Goal: Information Seeking & Learning: Learn about a topic

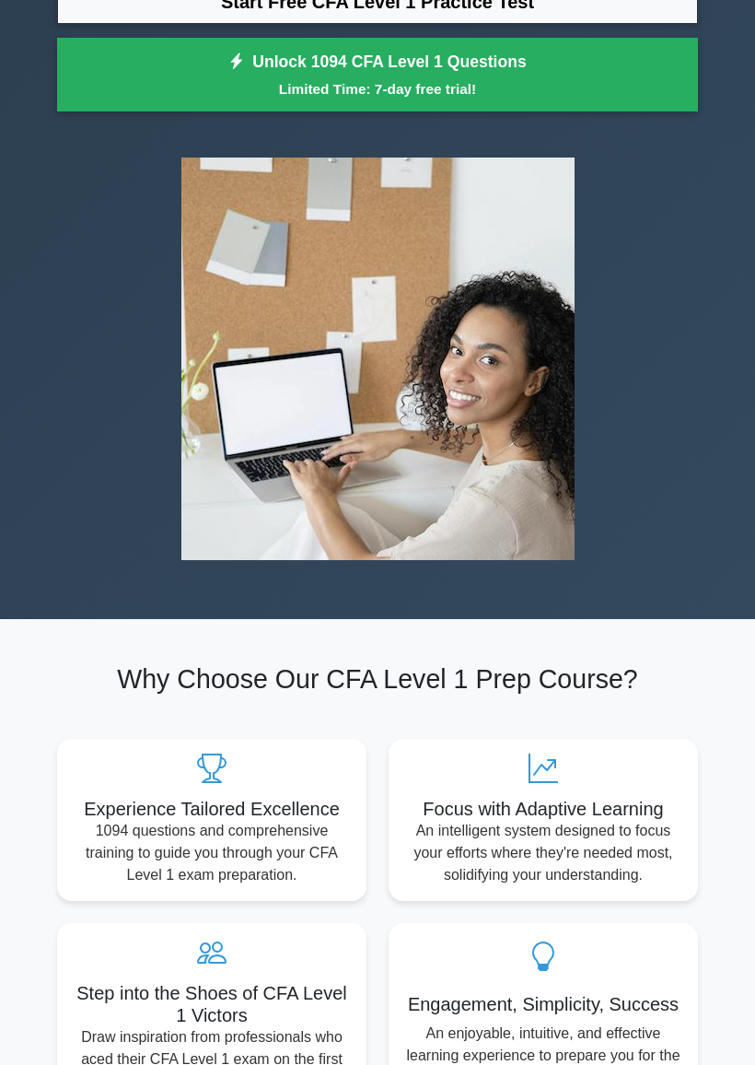
scroll to position [234, 0]
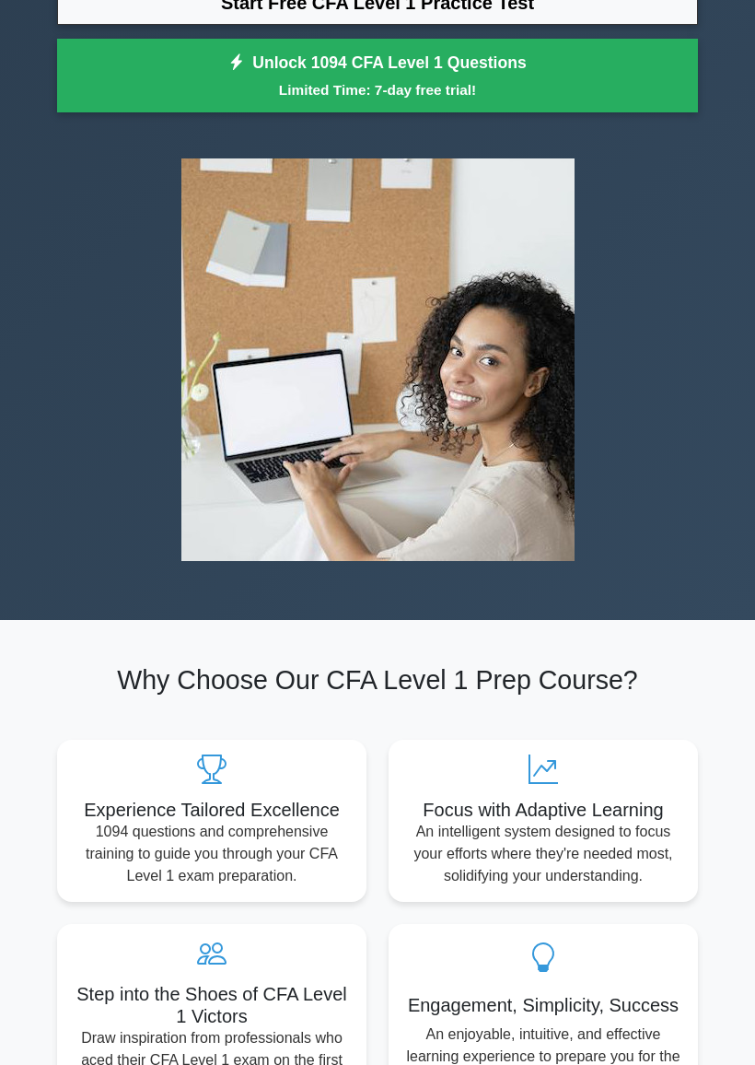
click at [101, 25] on link "Start Free CFA Level 1 Practice Test" at bounding box center [377, 3] width 641 height 44
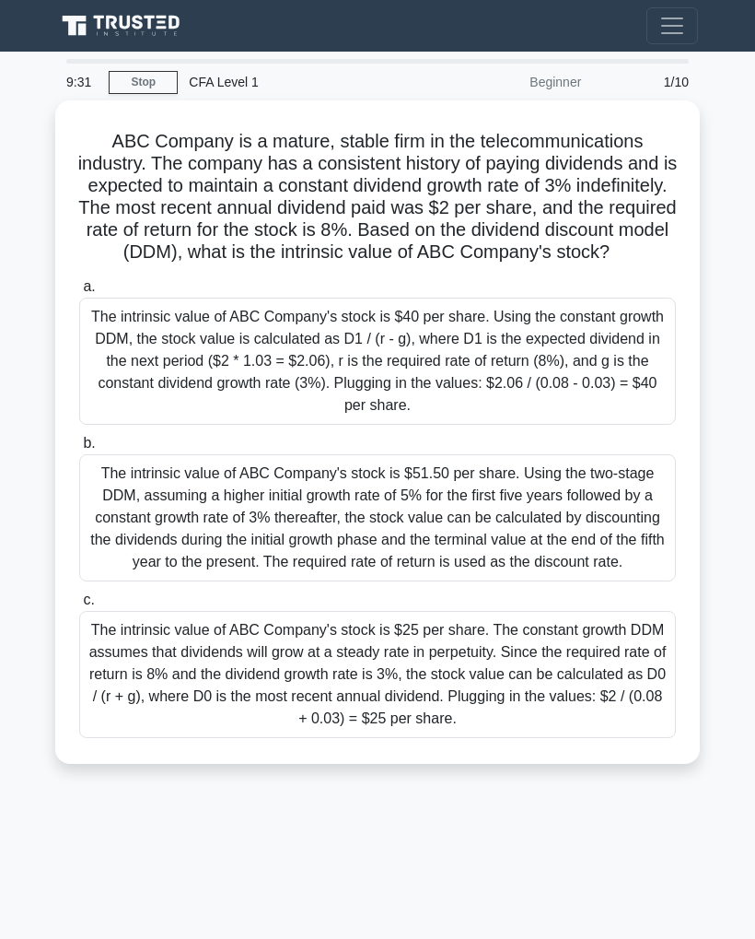
click at [86, 450] on span "b." at bounding box center [89, 443] width 12 height 16
click at [79, 449] on input "b. The intrinsic value of ABC Company's stock is $51.50 per share. Using the tw…" at bounding box center [79, 444] width 0 height 12
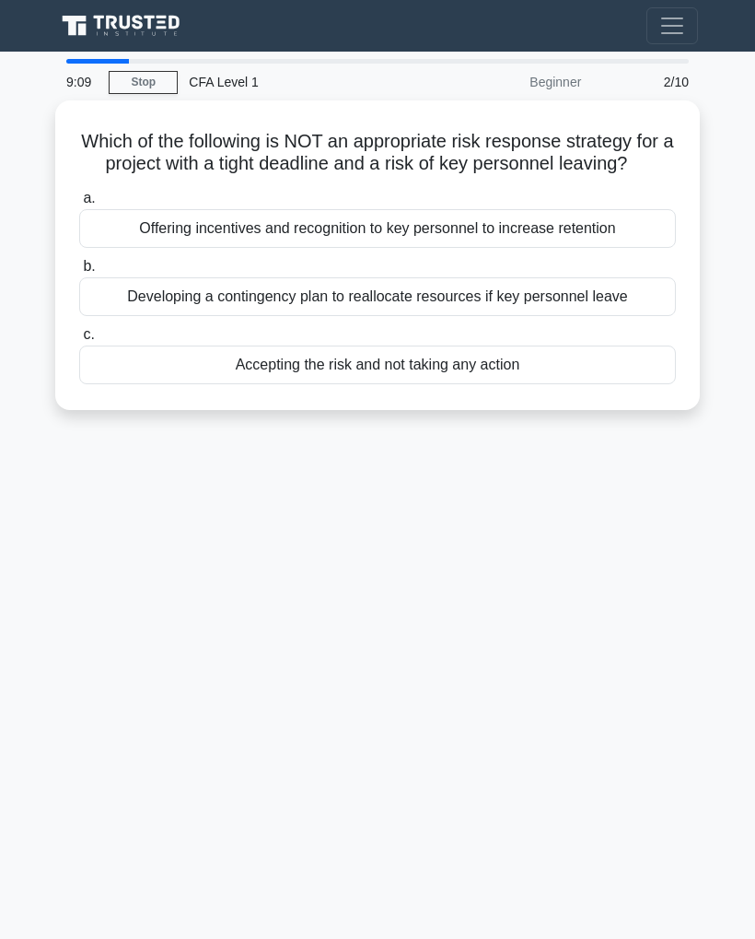
click at [91, 342] on span "c." at bounding box center [88, 334] width 11 height 16
click at [79, 341] on input "c. Accepting the risk and not taking any action" at bounding box center [79, 335] width 0 height 12
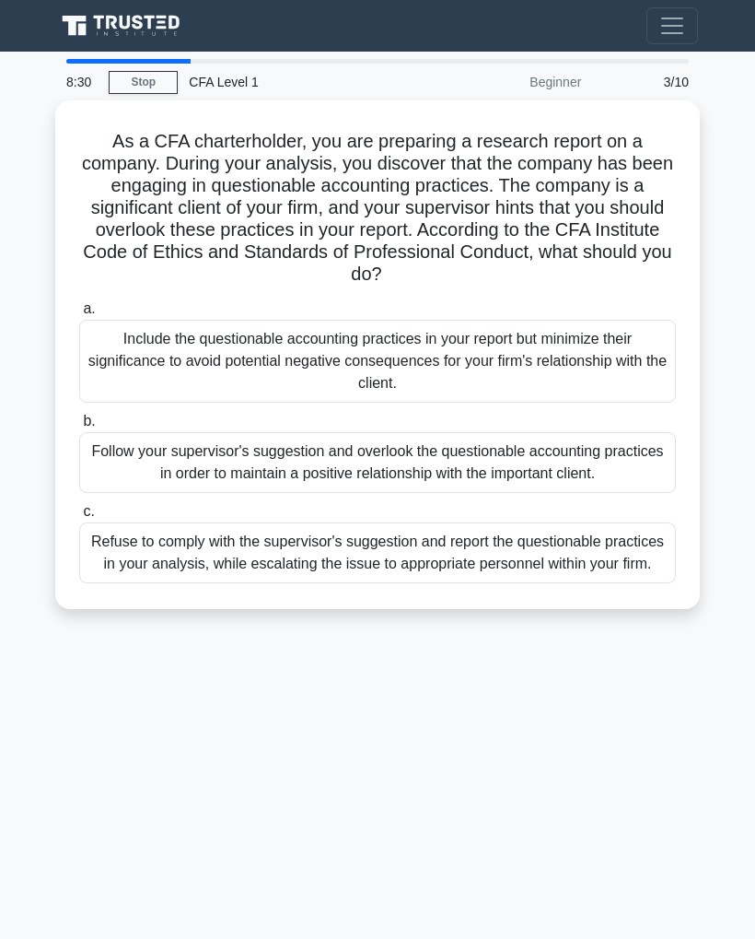
click at [73, 314] on div "a. Include the questionable accounting practices in your report but minimize th…" at bounding box center [377, 350] width 619 height 105
click at [83, 306] on label "a. Include the questionable accounting practices in your report but minimize th…" at bounding box center [377, 350] width 597 height 105
click at [79, 306] on input "a. Include the questionable accounting practices in your report but minimize th…" at bounding box center [79, 309] width 0 height 12
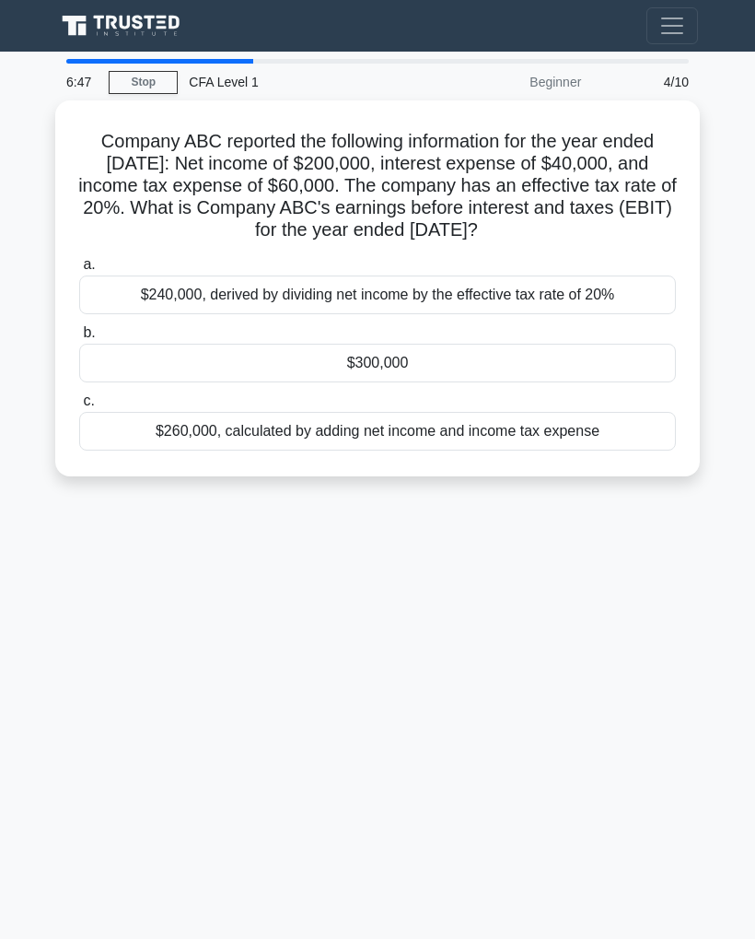
click at [91, 298] on div "$240,000, derived by dividing net income by the effective tax rate of 20%" at bounding box center [377, 294] width 597 height 39
click at [79, 271] on input "a. $240,000, derived by dividing net income by the effective tax rate of 20%" at bounding box center [79, 265] width 0 height 12
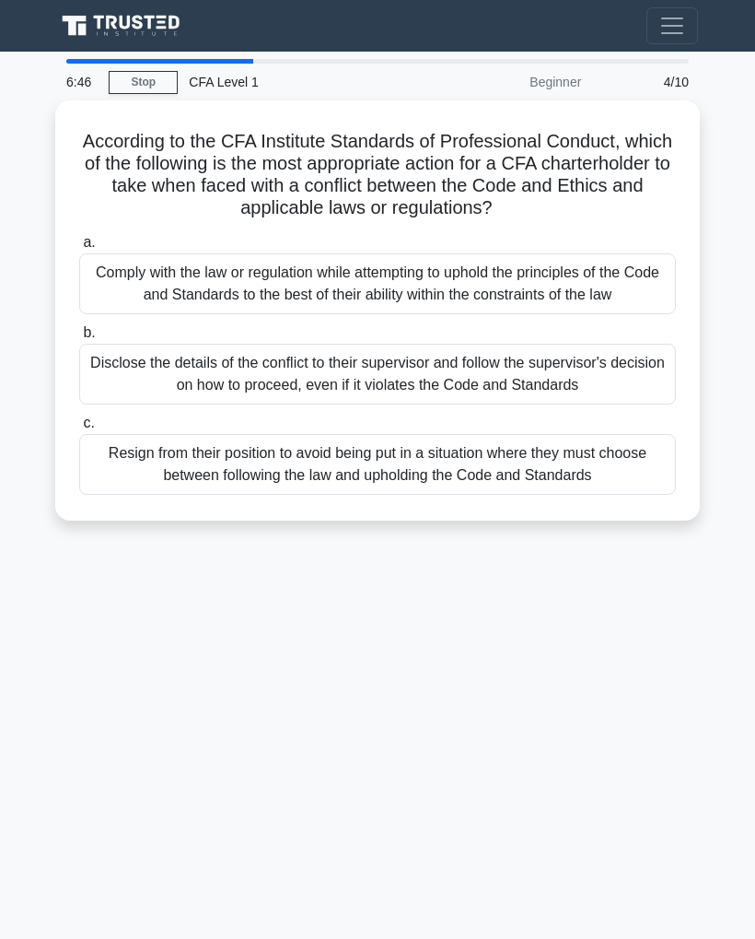
click at [102, 296] on div "Comply with the law or regulation while attempting to uphold the principles of …" at bounding box center [377, 283] width 597 height 61
click at [79, 249] on input "a. Comply with the law or regulation while attempting to uphold the principles …" at bounding box center [79, 243] width 0 height 12
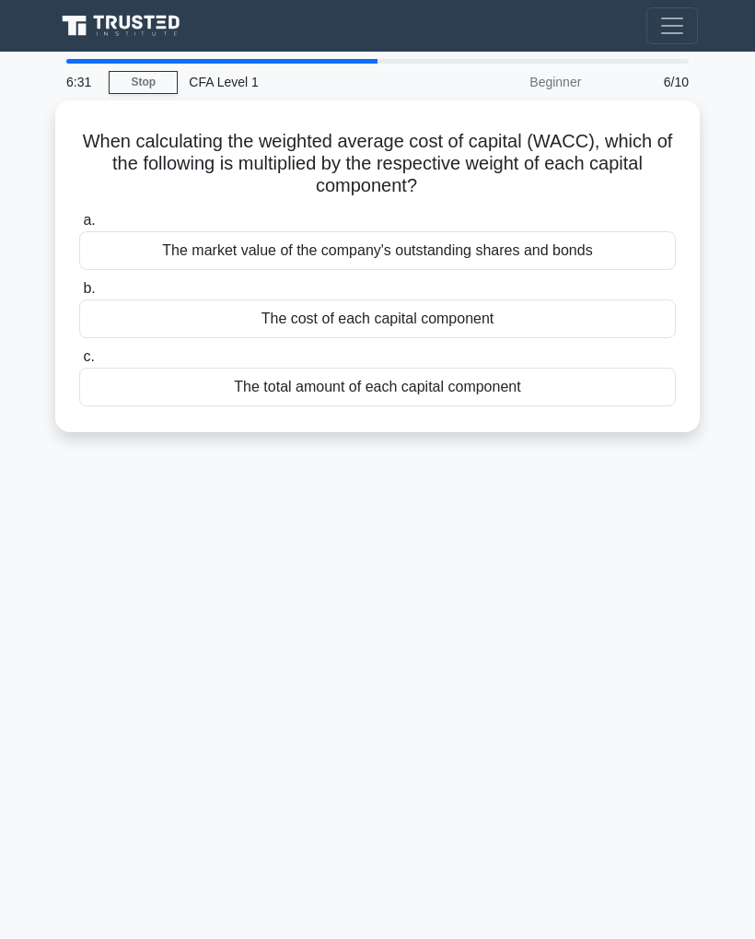
click at [93, 216] on span "a." at bounding box center [89, 220] width 12 height 16
click at [79, 216] on input "a. The market value of the company's outstanding shares and bonds" at bounding box center [79, 221] width 0 height 12
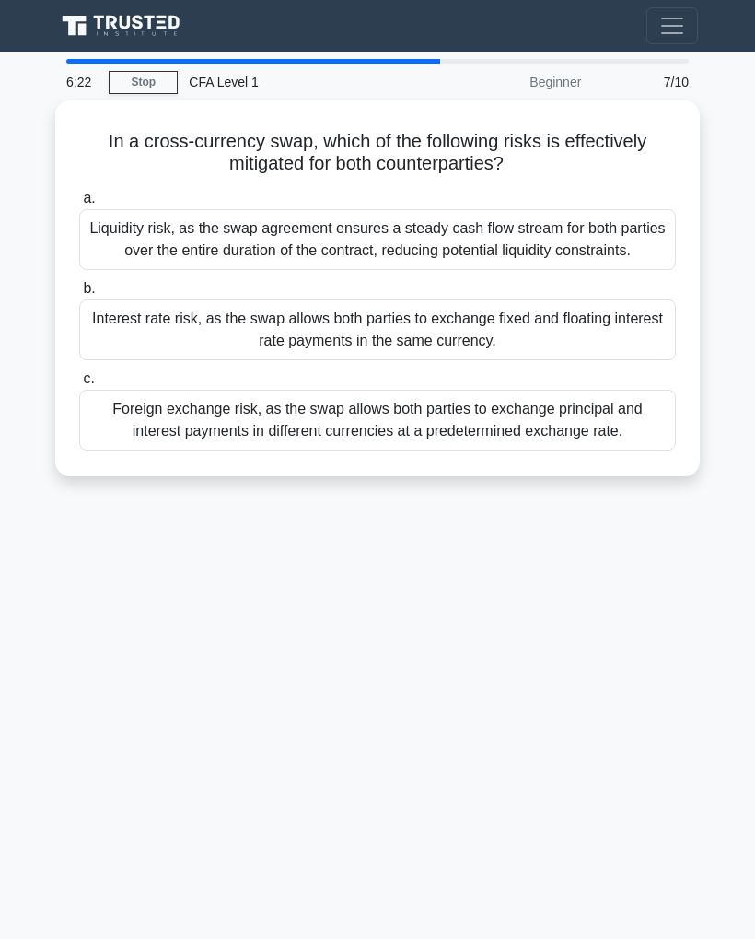
click at [87, 296] on span "b." at bounding box center [89, 288] width 12 height 16
click at [79, 295] on input "b. Interest rate risk, as the swap allows both parties to exchange fixed and fl…" at bounding box center [79, 289] width 0 height 12
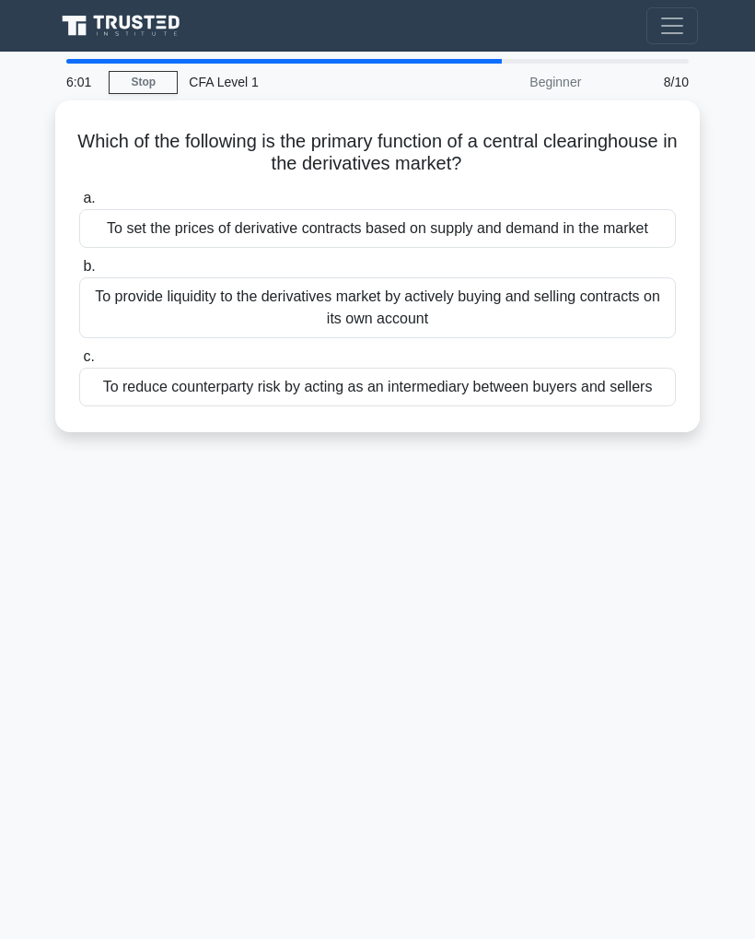
click at [91, 191] on span "a." at bounding box center [89, 198] width 12 height 16
click at [79, 193] on input "a. To set the prices of derivative contracts based on supply and demand in the …" at bounding box center [79, 199] width 0 height 12
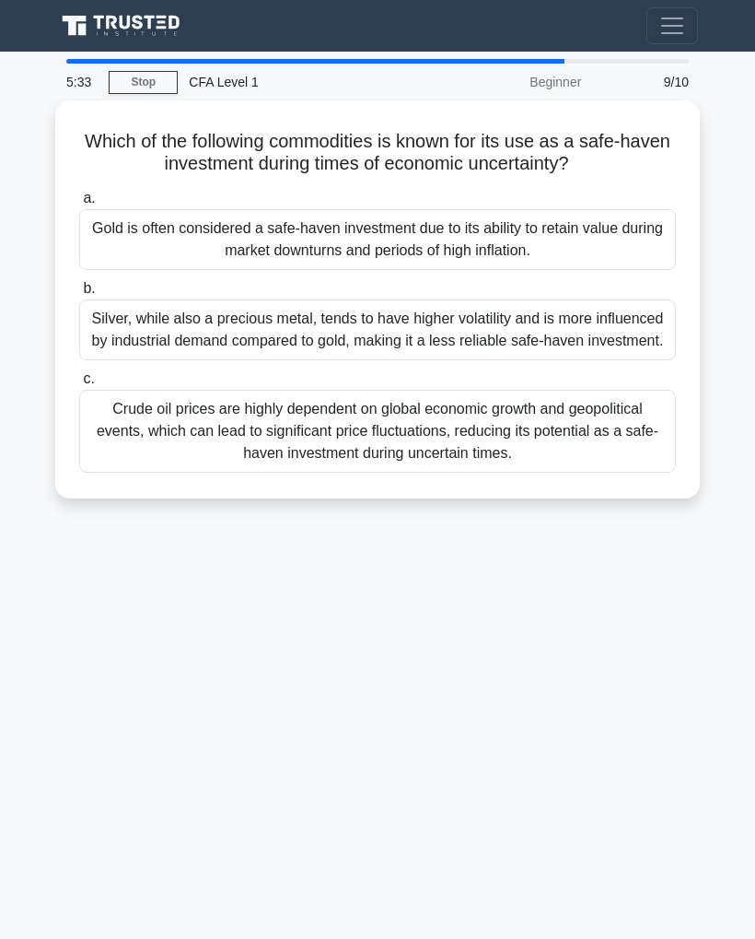
click at [98, 229] on div "Gold is often considered a safe-haven investment due to its ability to retain v…" at bounding box center [377, 239] width 597 height 61
click at [79, 204] on input "a. Gold is often considered a safe-haven investment due to its ability to retai…" at bounding box center [79, 199] width 0 height 12
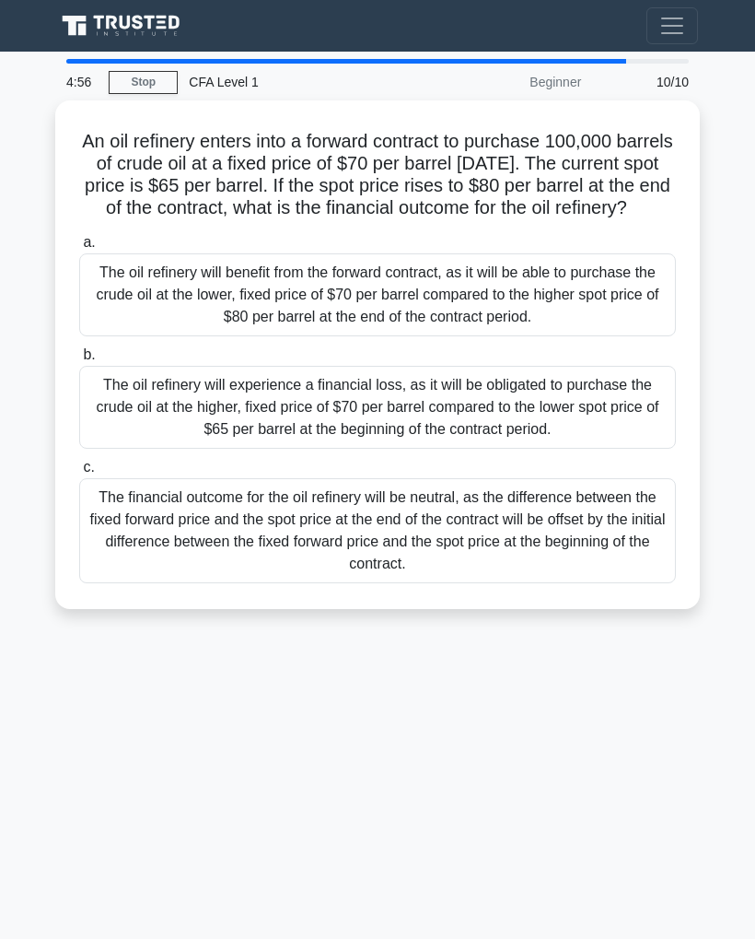
click at [88, 287] on div "The oil refinery will benefit from the forward contract, as it will be able to …" at bounding box center [377, 294] width 597 height 83
click at [79, 249] on input "a. The oil refinery will benefit from the forward contract, as it will be able …" at bounding box center [79, 243] width 0 height 12
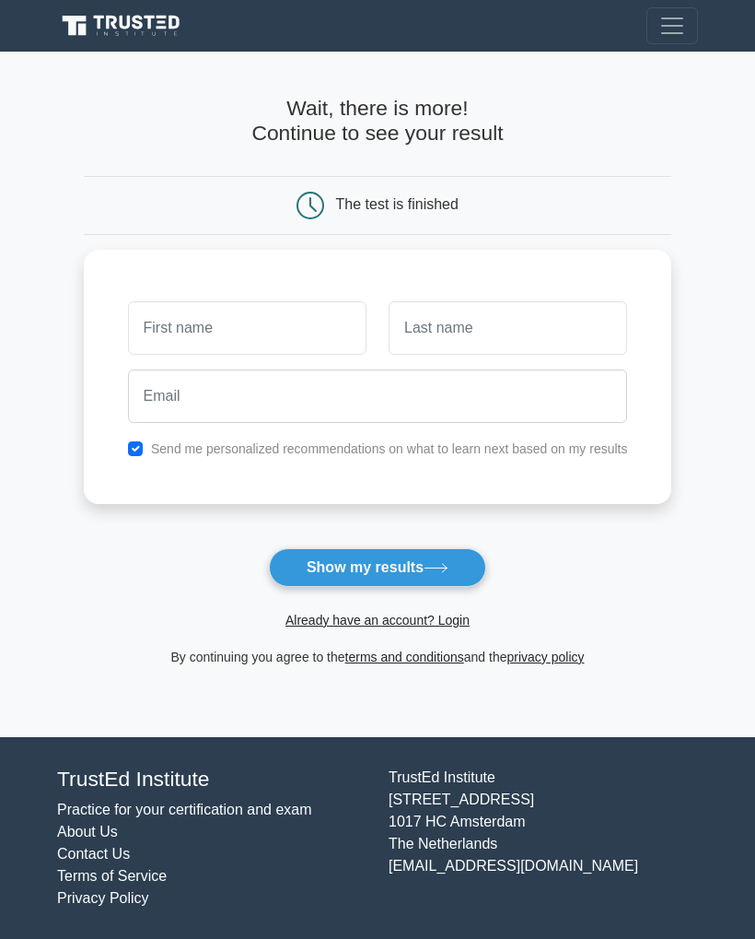
click at [445, 579] on button "Show my results" at bounding box center [377, 567] width 217 height 39
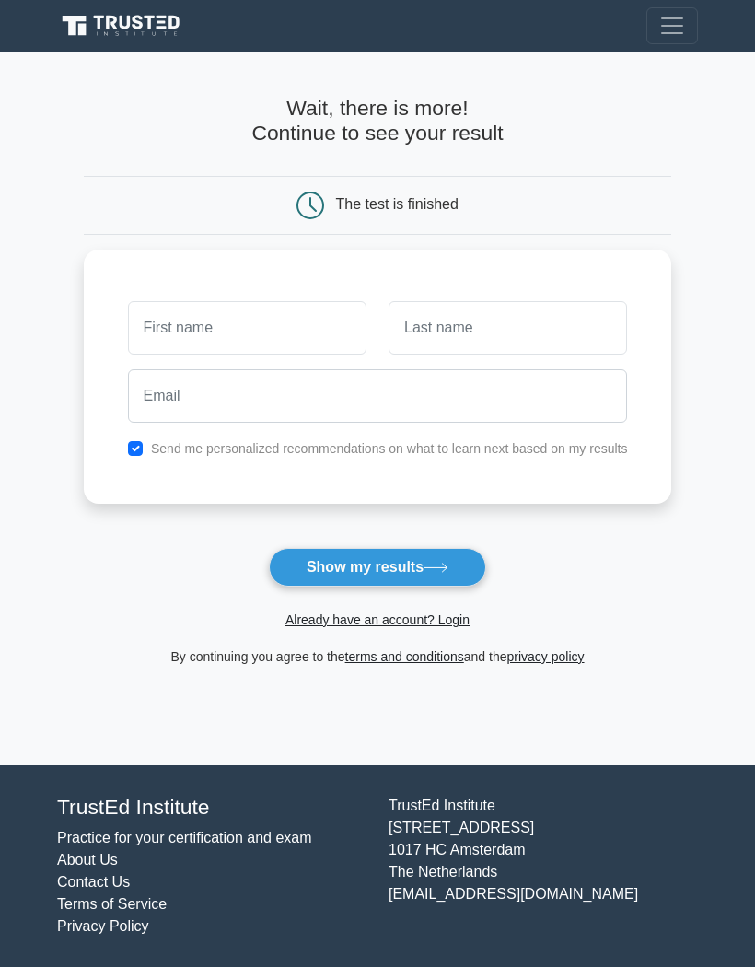
click at [458, 542] on form "Wait, there is more! Continue to see your result The test is finished and the" at bounding box center [378, 382] width 589 height 572
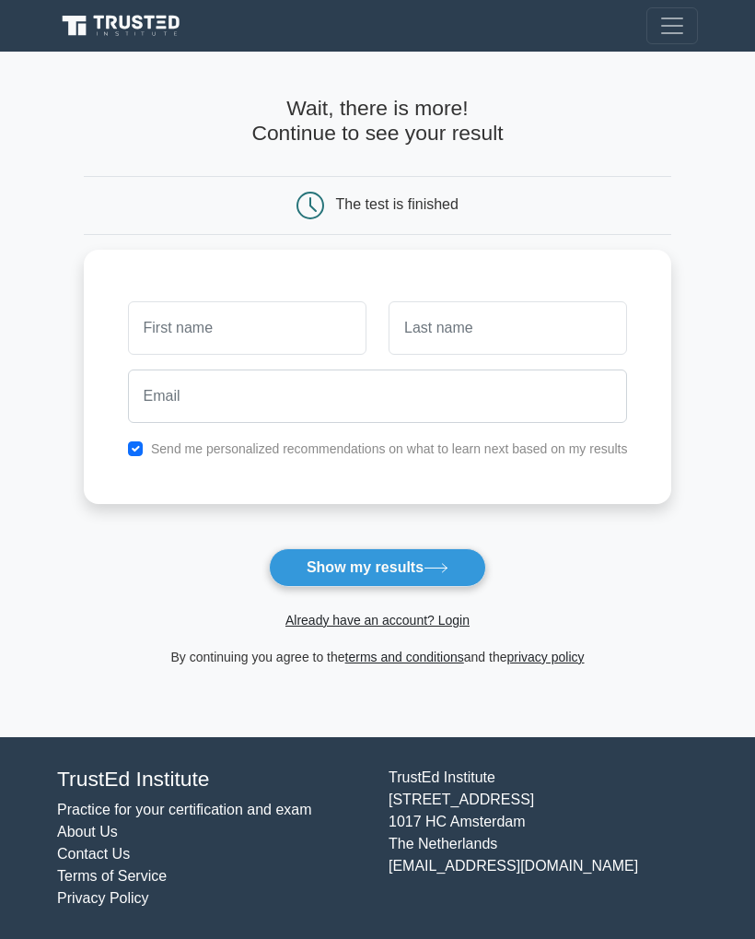
click at [443, 575] on button "Show my results" at bounding box center [377, 567] width 217 height 39
click at [128, 331] on input "text" at bounding box center [247, 327] width 239 height 53
type input "[PERSON_NAME]"
click at [587, 325] on input "text" at bounding box center [508, 327] width 239 height 53
type input "Seuruttun"
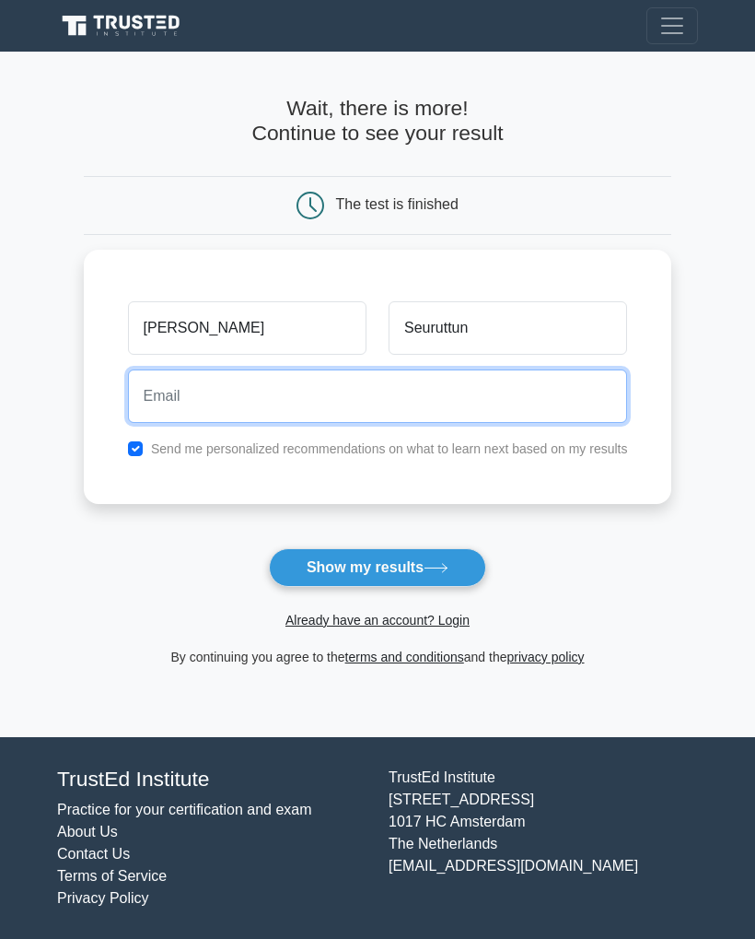
click at [169, 412] on input "email" at bounding box center [378, 395] width 500 height 53
type input "tigers581992@gmail.com"
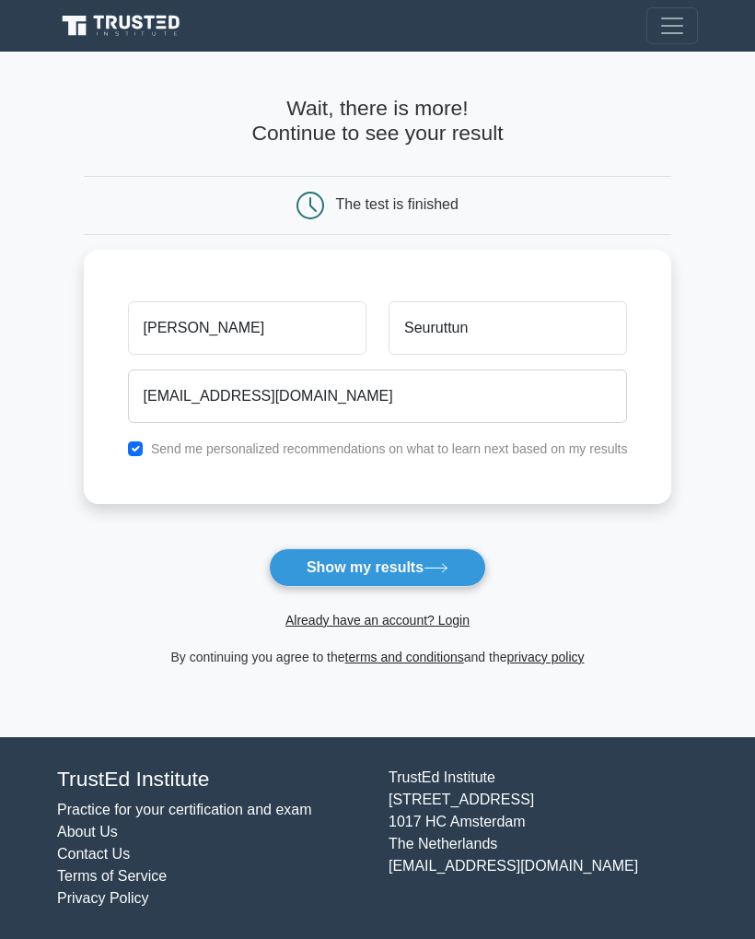
click at [455, 572] on button "Show my results" at bounding box center [377, 567] width 217 height 39
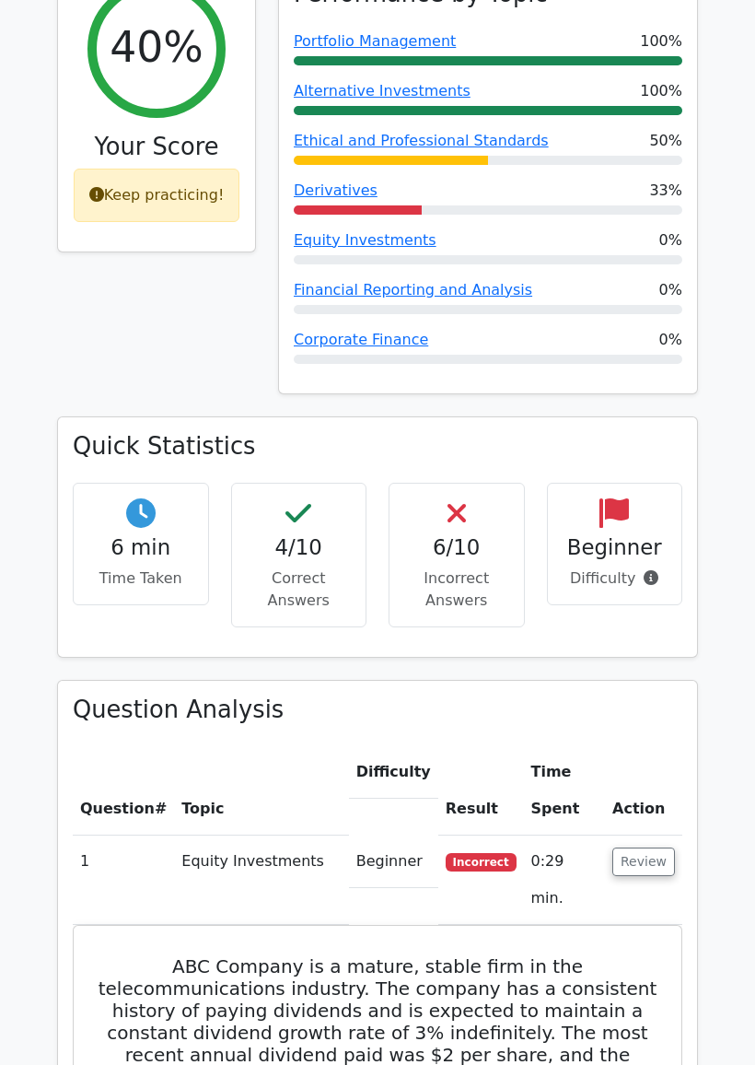
scroll to position [718, 0]
click at [650, 570] on icon at bounding box center [651, 577] width 15 height 15
click at [467, 483] on div "6/10 Incorrect Answers" at bounding box center [457, 555] width 136 height 145
click at [473, 483] on div "6/10 Incorrect Answers" at bounding box center [457, 555] width 136 height 145
click at [471, 535] on h4 "6/10" at bounding box center [456, 547] width 105 height 25
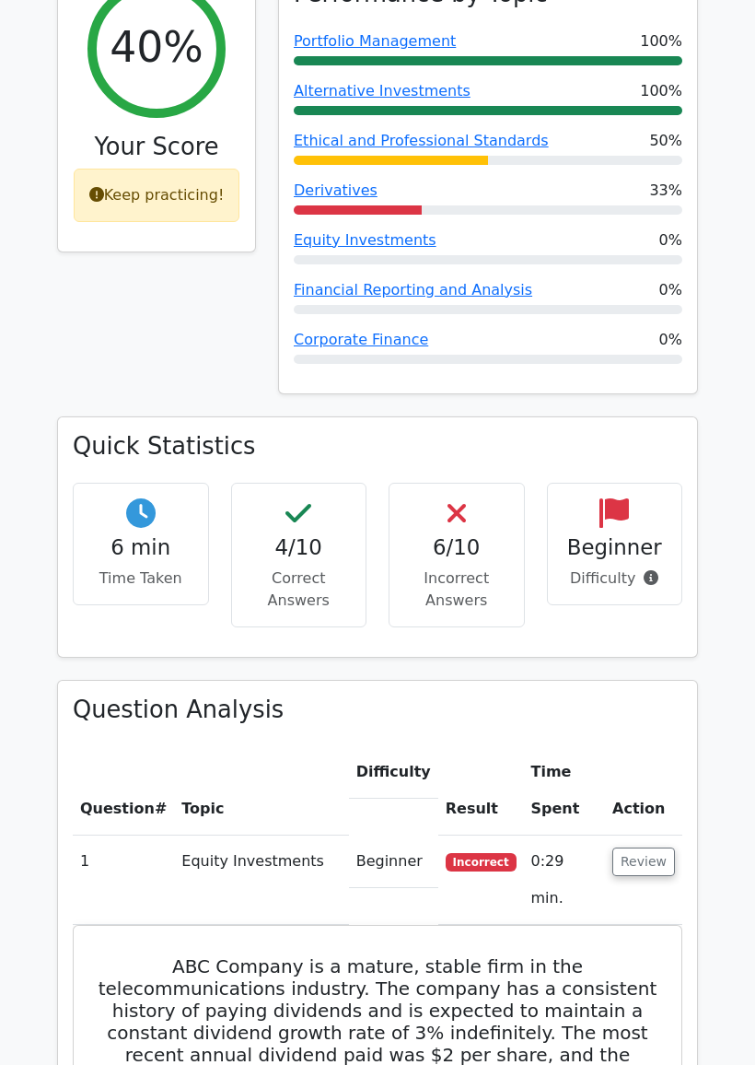
click at [470, 535] on h4 "6/10" at bounding box center [456, 547] width 105 height 25
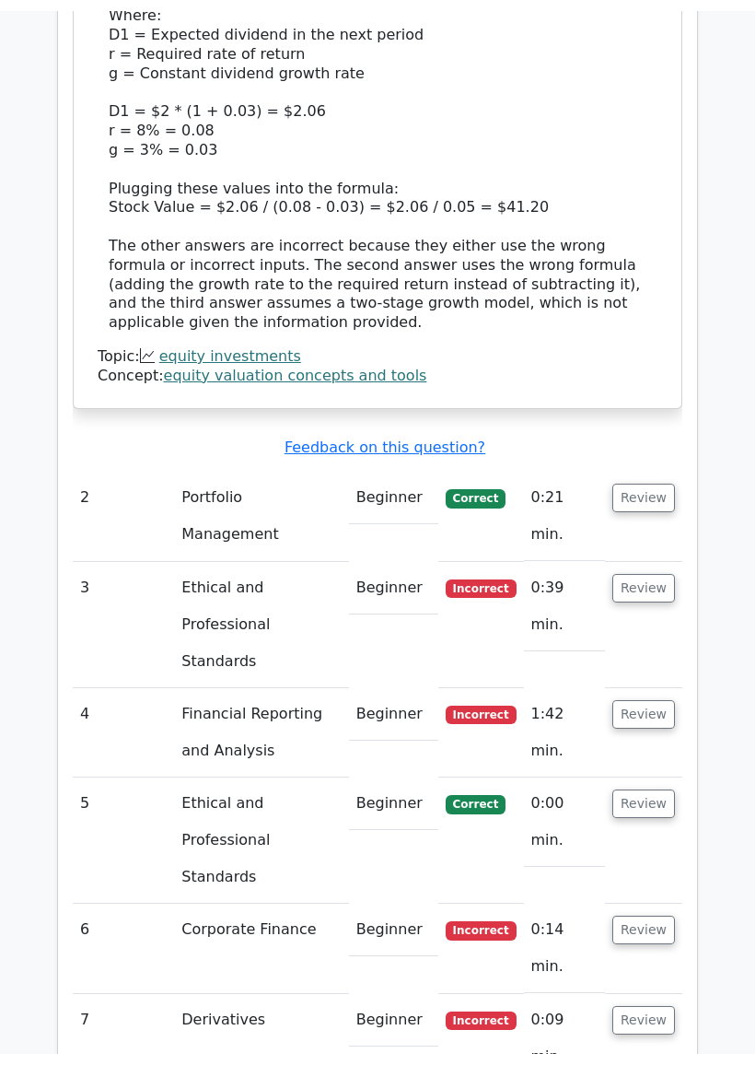
scroll to position [2534, 0]
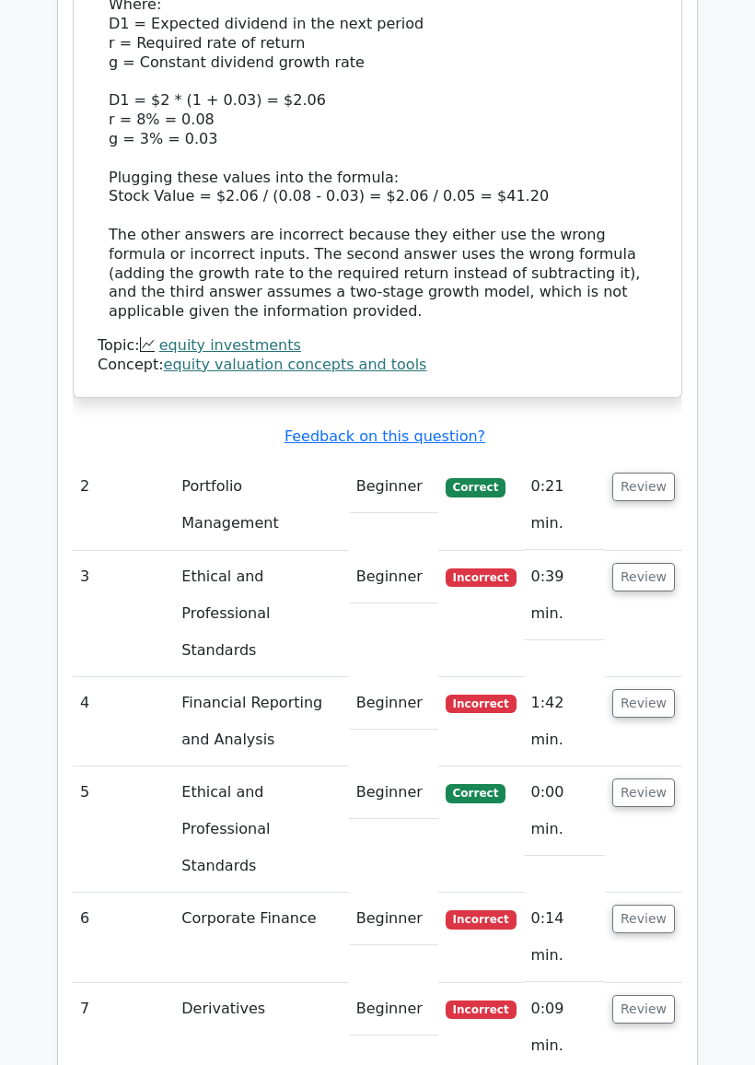
click at [654, 564] on button "Review" at bounding box center [644, 578] width 63 height 29
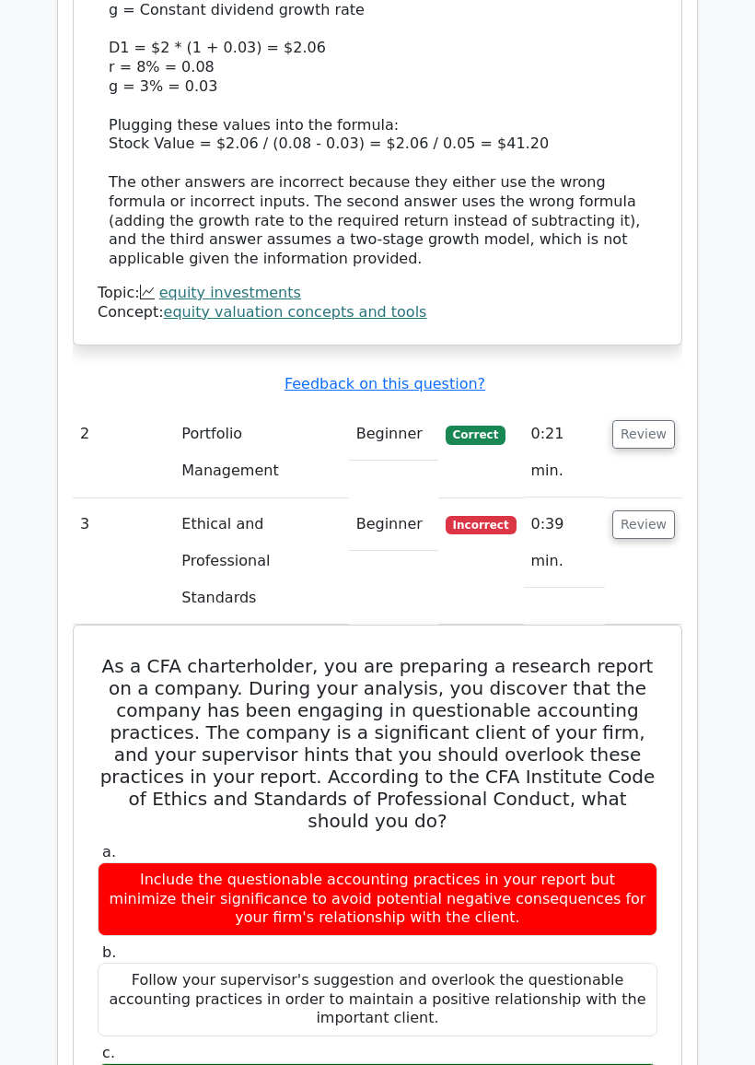
click at [652, 421] on button "Review" at bounding box center [644, 435] width 63 height 29
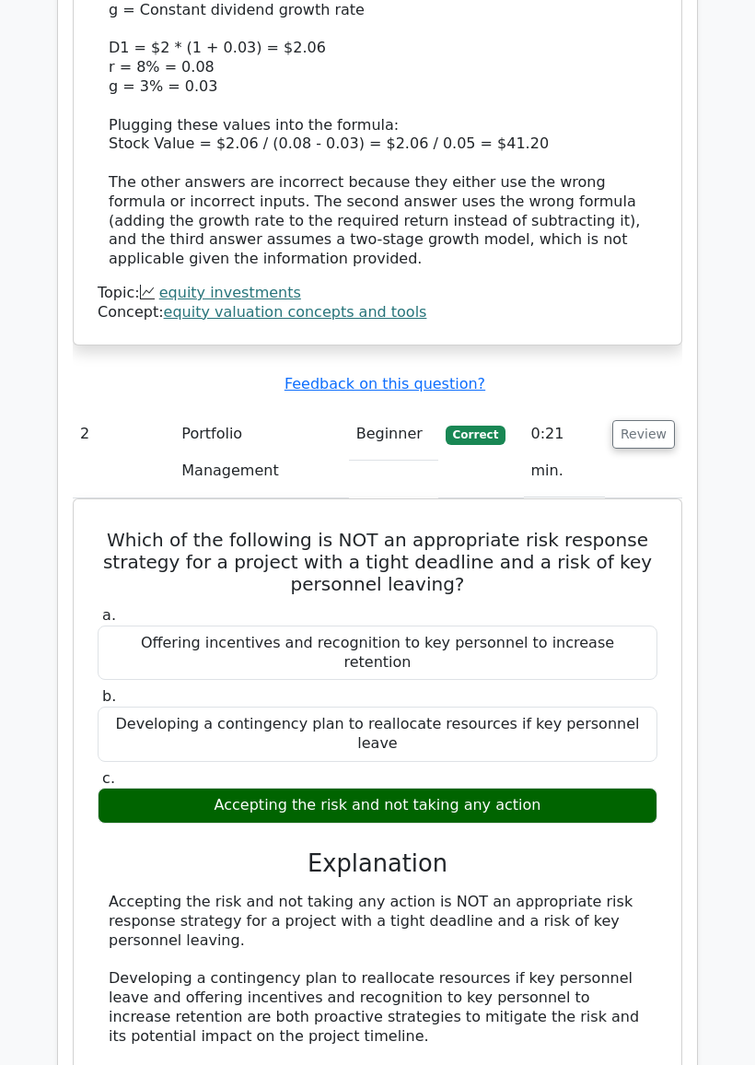
click at [661, 420] on button "Review" at bounding box center [644, 434] width 63 height 29
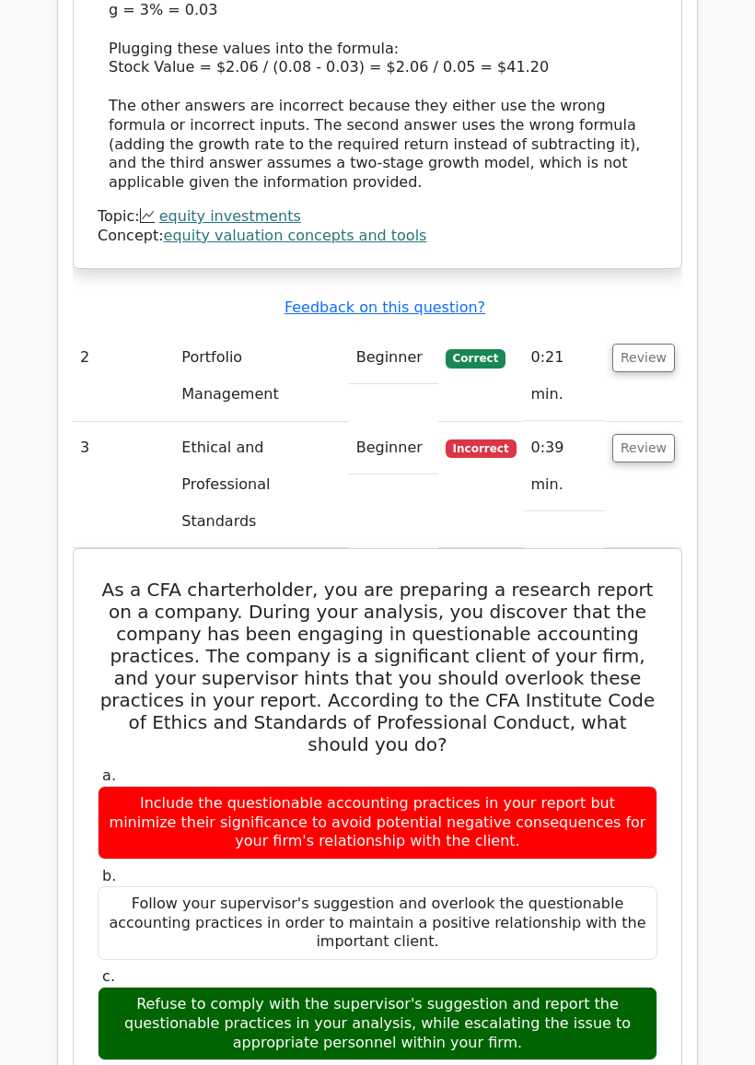
scroll to position [2664, 0]
click at [659, 434] on button "Review" at bounding box center [644, 448] width 63 height 29
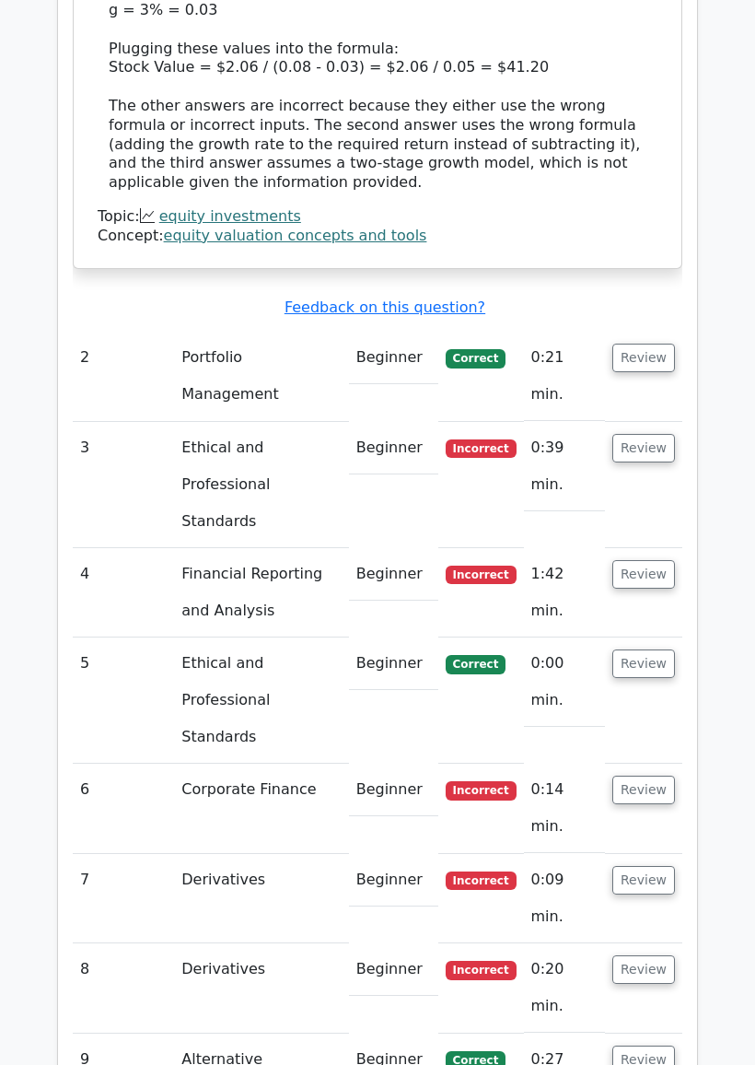
click at [660, 560] on button "Review" at bounding box center [644, 574] width 63 height 29
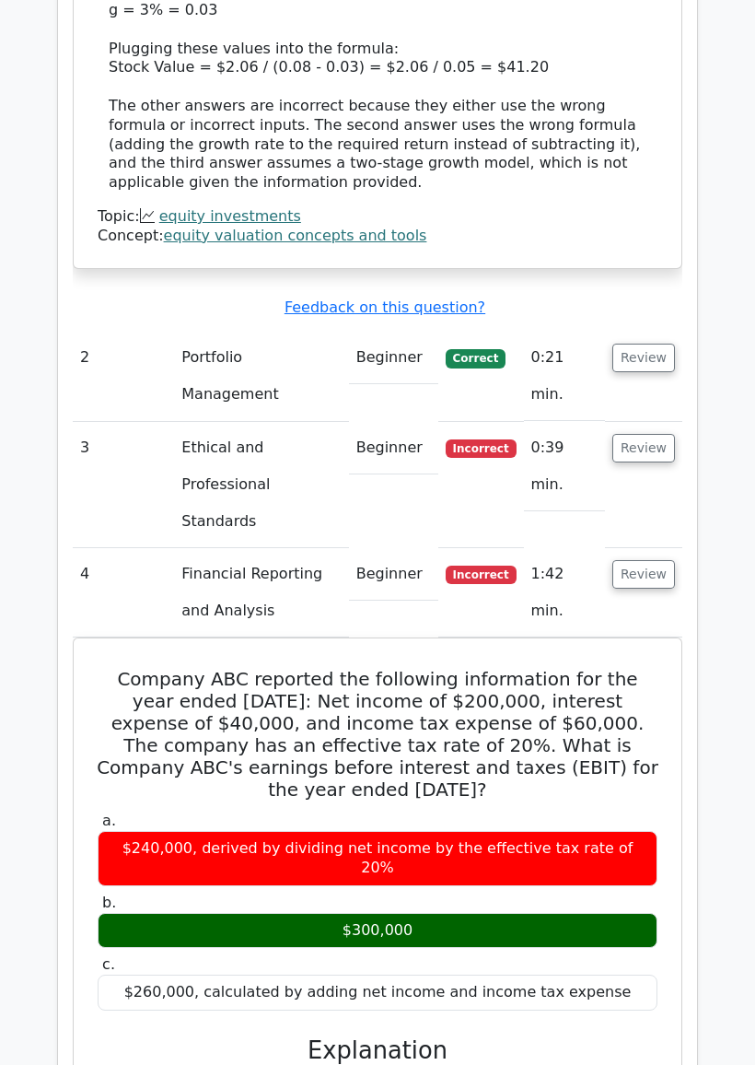
click at [662, 560] on button "Review" at bounding box center [644, 574] width 63 height 29
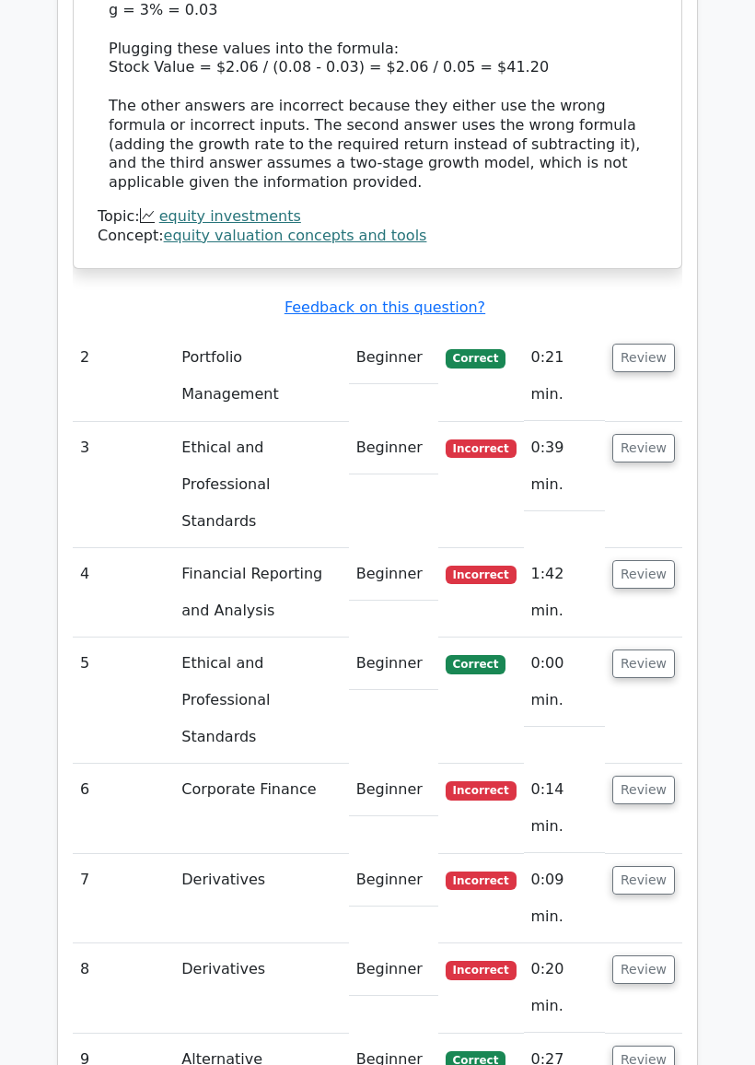
click at [664, 649] on button "Review" at bounding box center [644, 663] width 63 height 29
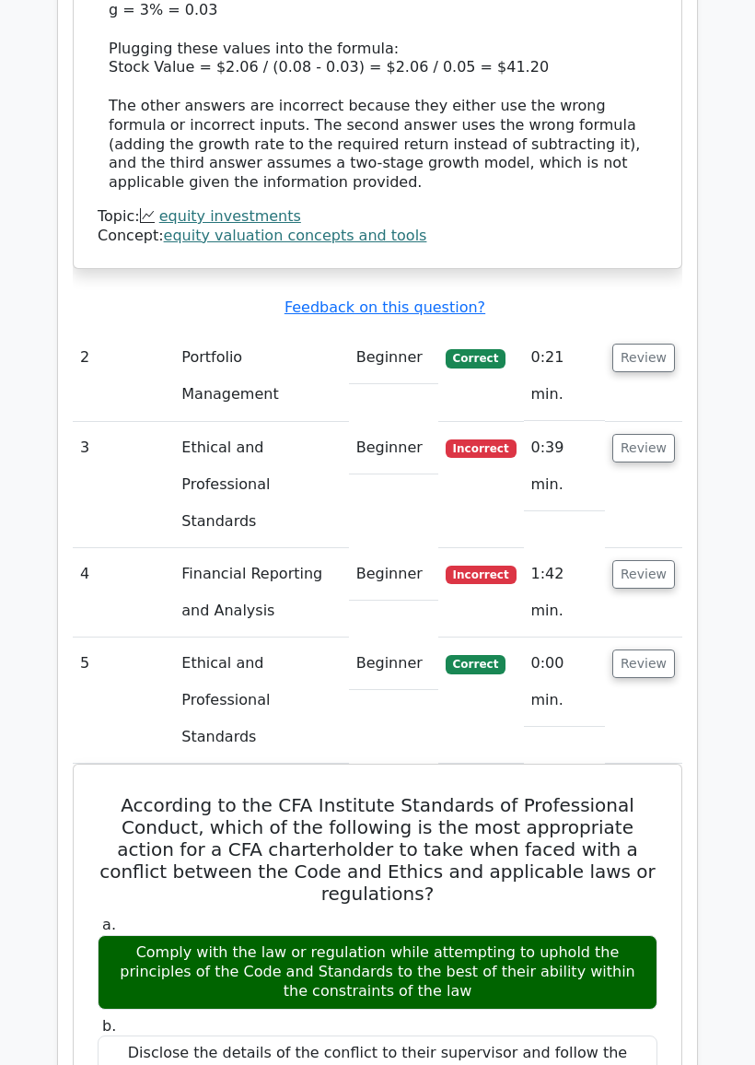
click at [663, 649] on button "Review" at bounding box center [644, 663] width 63 height 29
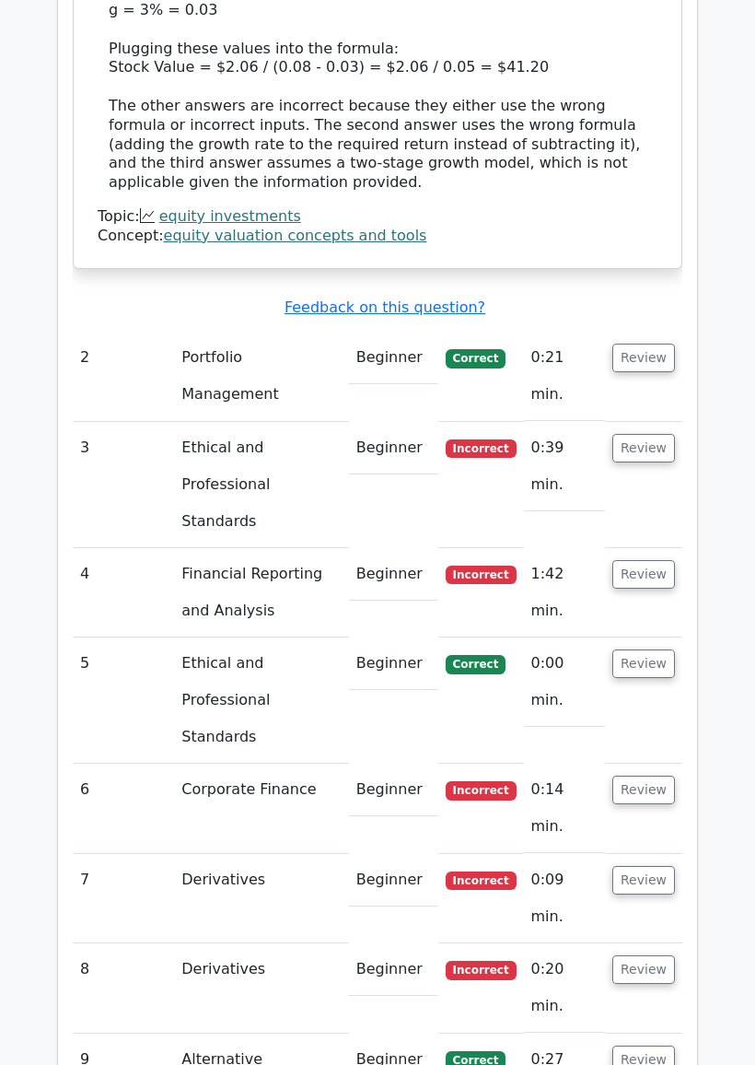
click at [662, 649] on button "Review" at bounding box center [644, 663] width 63 height 29
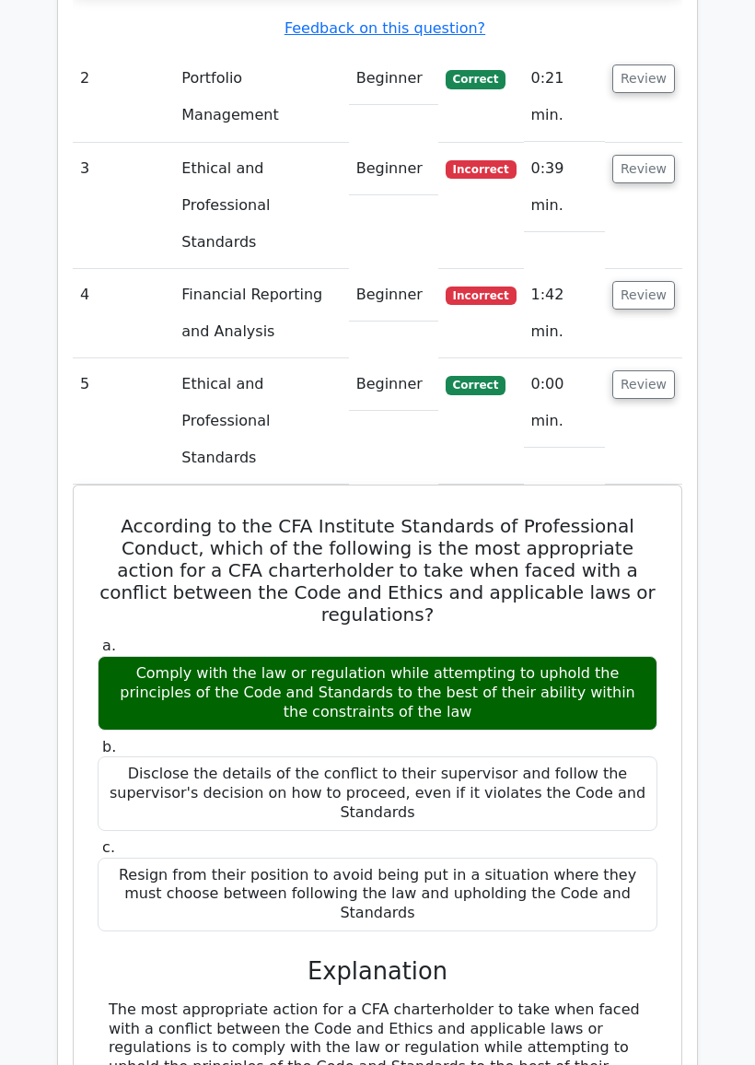
scroll to position [2943, 0]
click at [666, 370] on button "Review" at bounding box center [644, 384] width 63 height 29
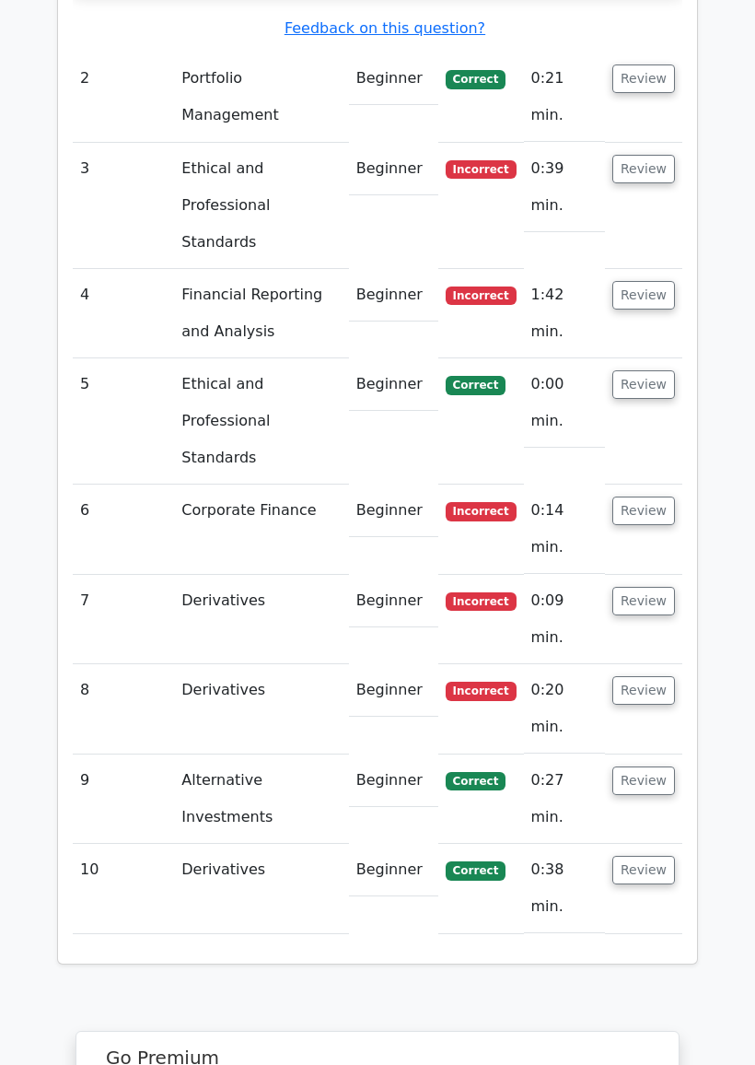
click at [674, 496] on button "Review" at bounding box center [644, 510] width 63 height 29
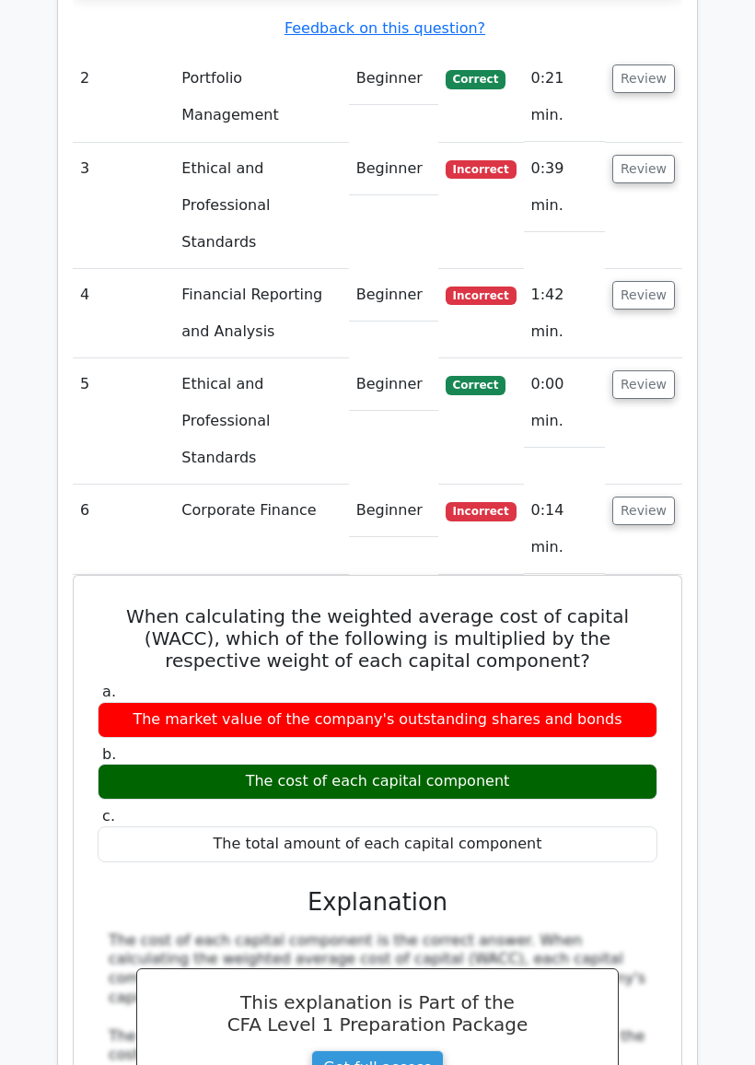
click at [672, 496] on button "Review" at bounding box center [644, 510] width 63 height 29
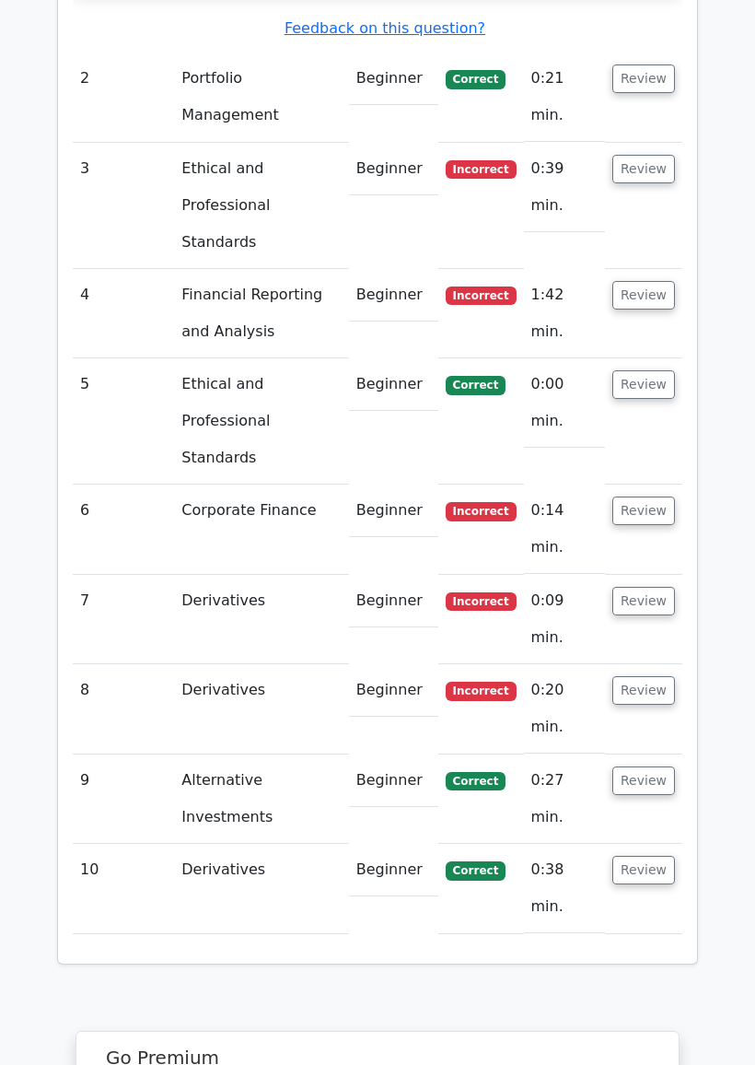
click at [670, 587] on button "Review" at bounding box center [644, 601] width 63 height 29
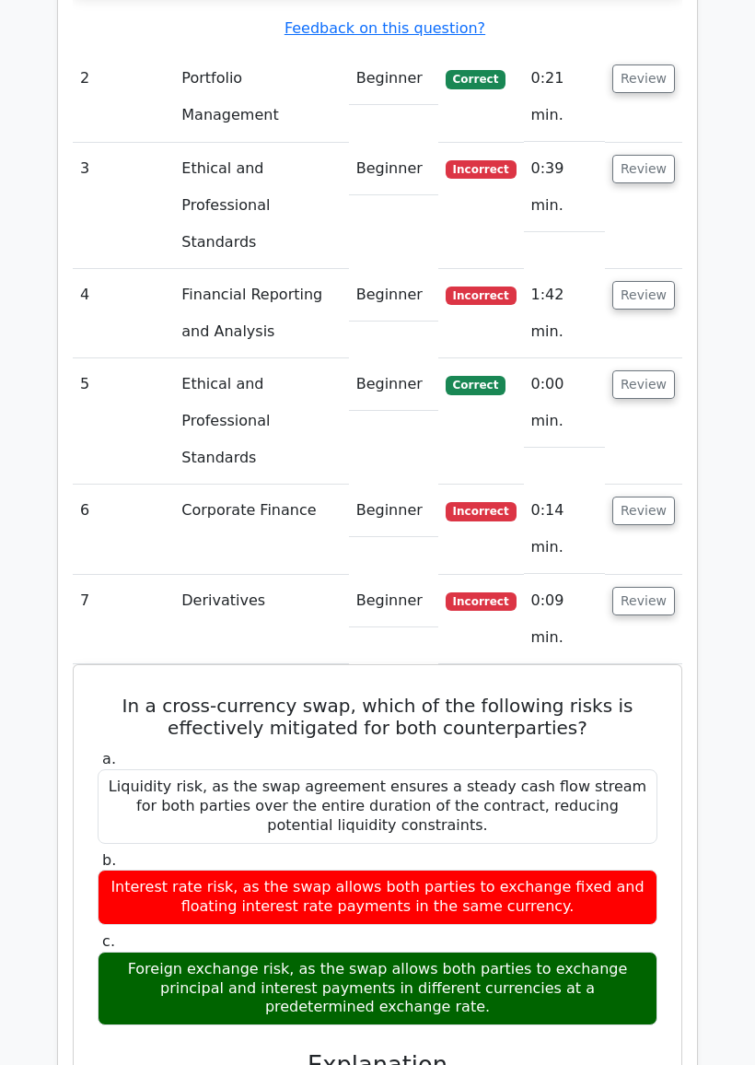
click at [673, 587] on button "Review" at bounding box center [644, 601] width 63 height 29
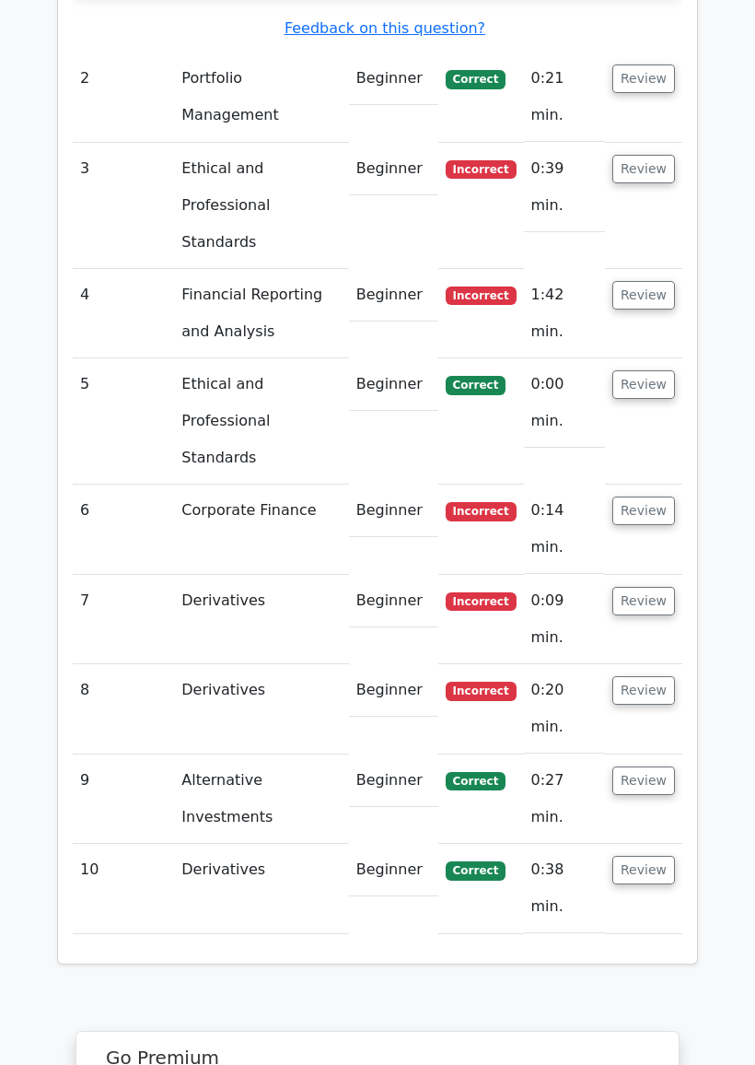
click at [667, 664] on td "Review" at bounding box center [643, 708] width 77 height 89
click at [671, 676] on button "Review" at bounding box center [644, 690] width 63 height 29
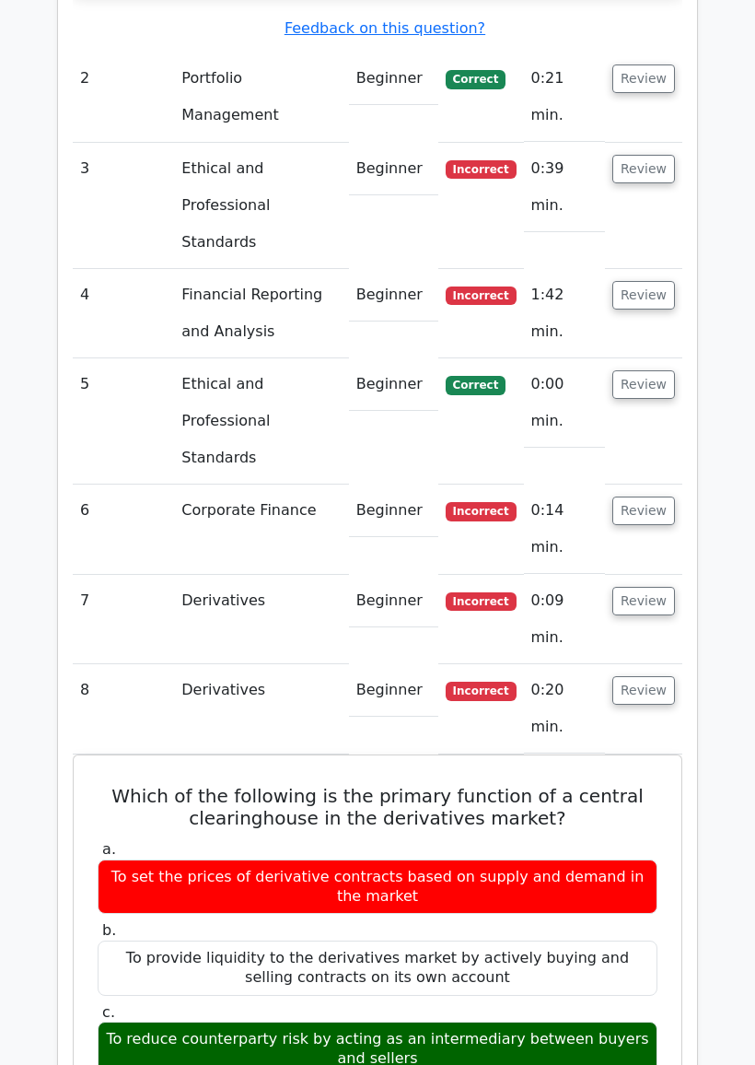
click at [652, 676] on button "Review" at bounding box center [644, 690] width 63 height 29
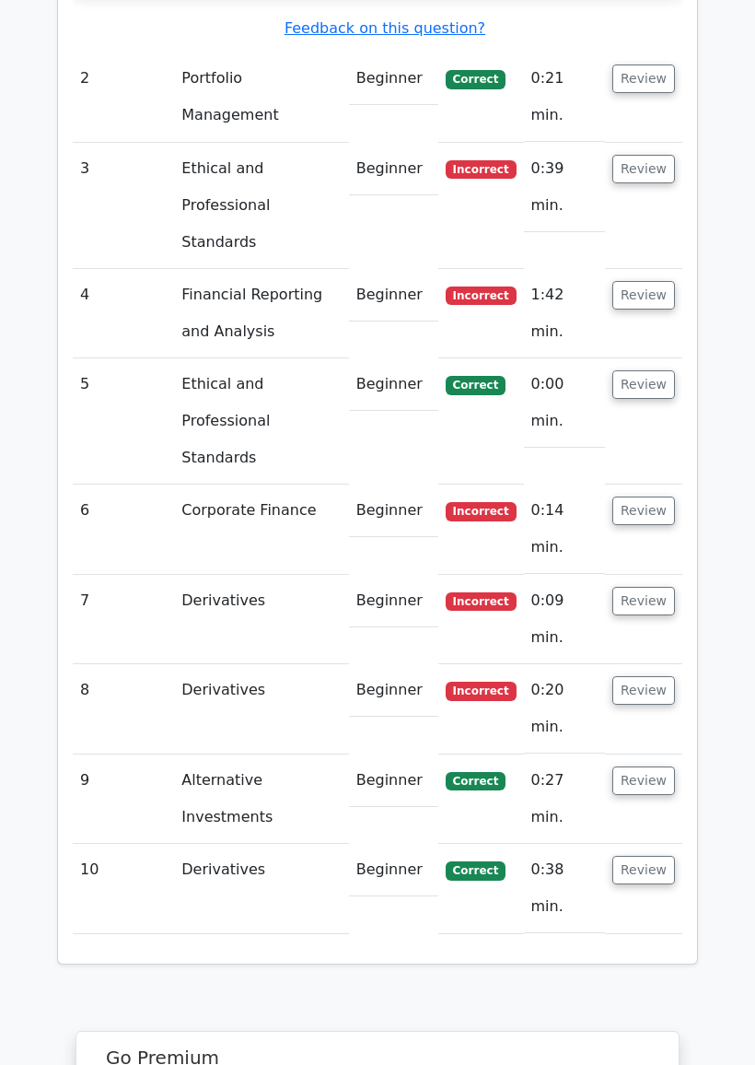
click at [650, 766] on button "Review" at bounding box center [644, 780] width 63 height 29
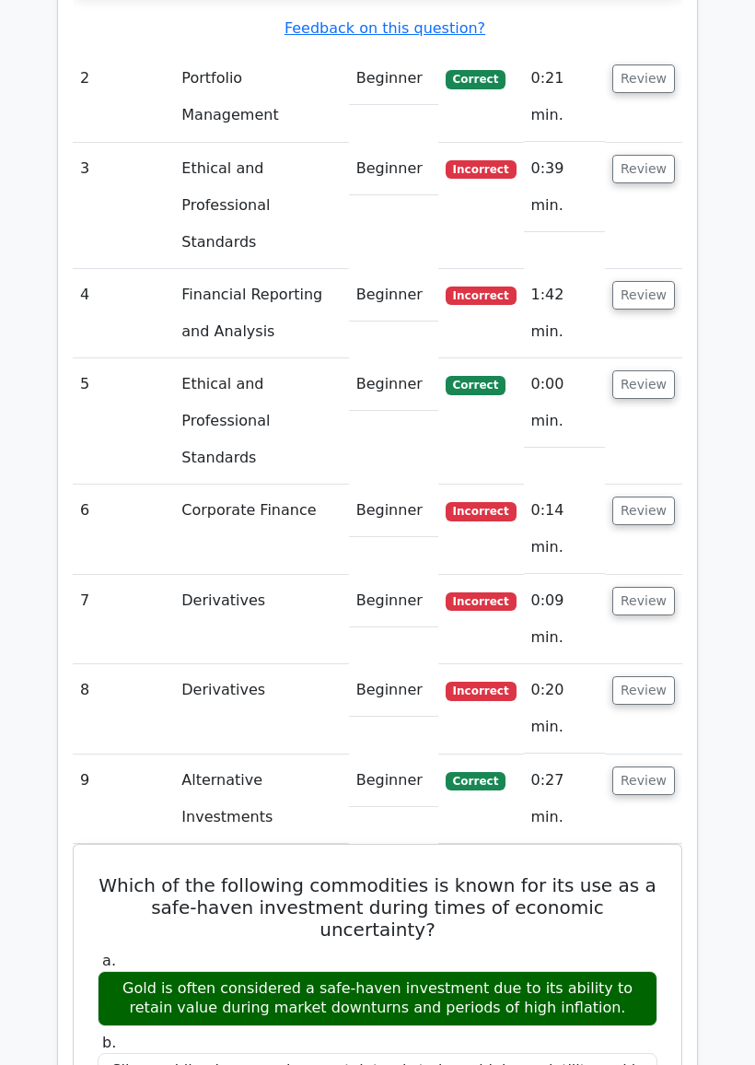
click at [657, 766] on button "Review" at bounding box center [644, 780] width 63 height 29
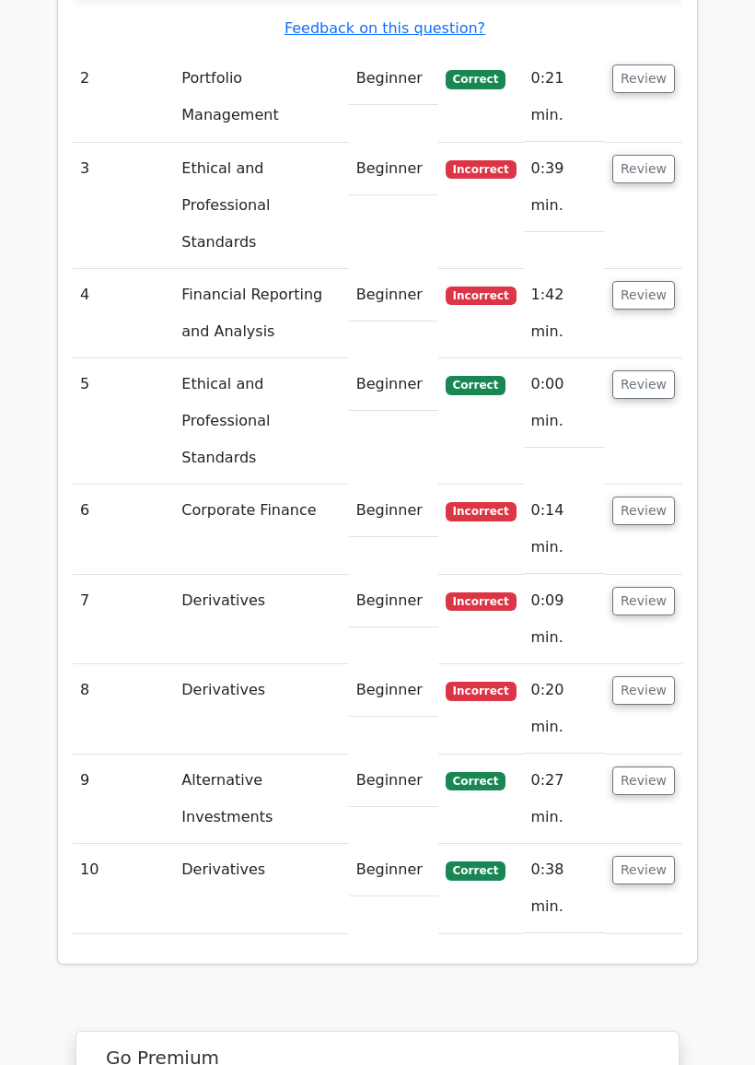
click at [653, 856] on button "Review" at bounding box center [644, 870] width 63 height 29
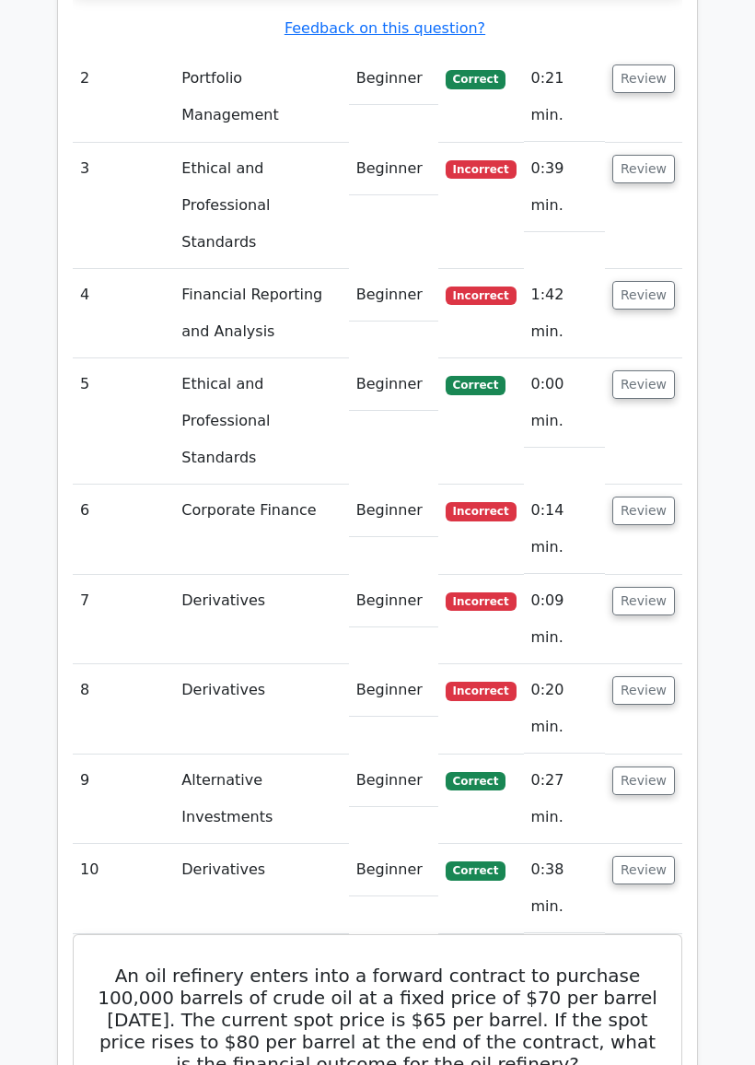
click at [654, 856] on button "Review" at bounding box center [644, 870] width 63 height 29
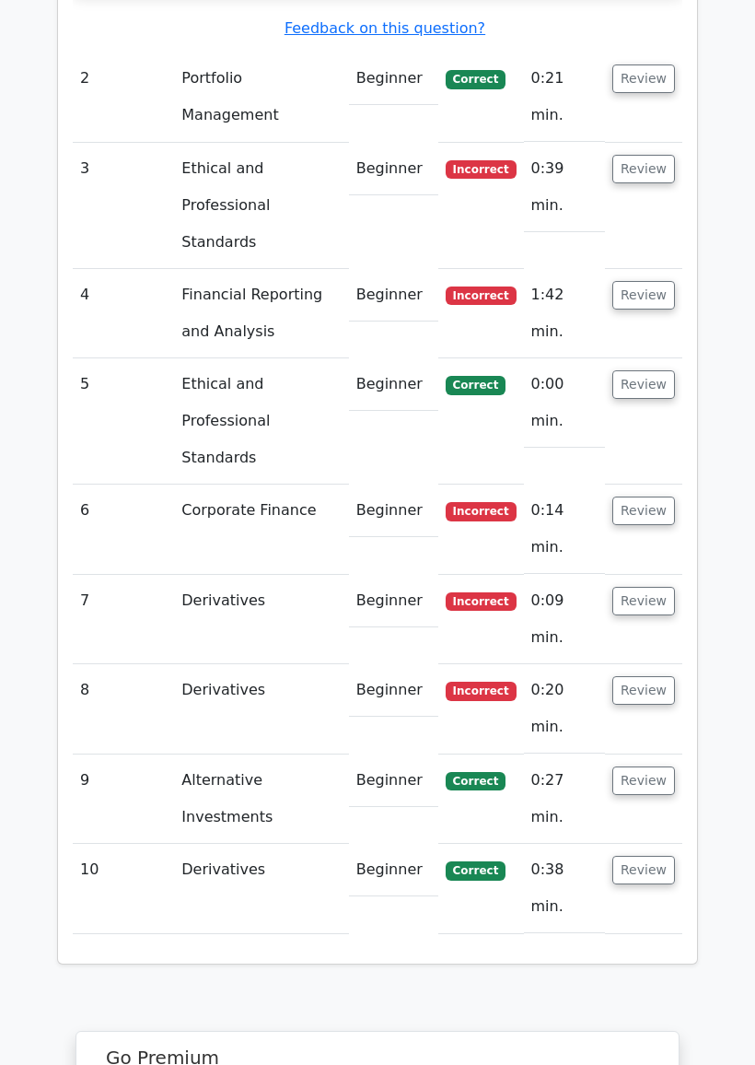
click at [654, 856] on button "Review" at bounding box center [644, 870] width 63 height 29
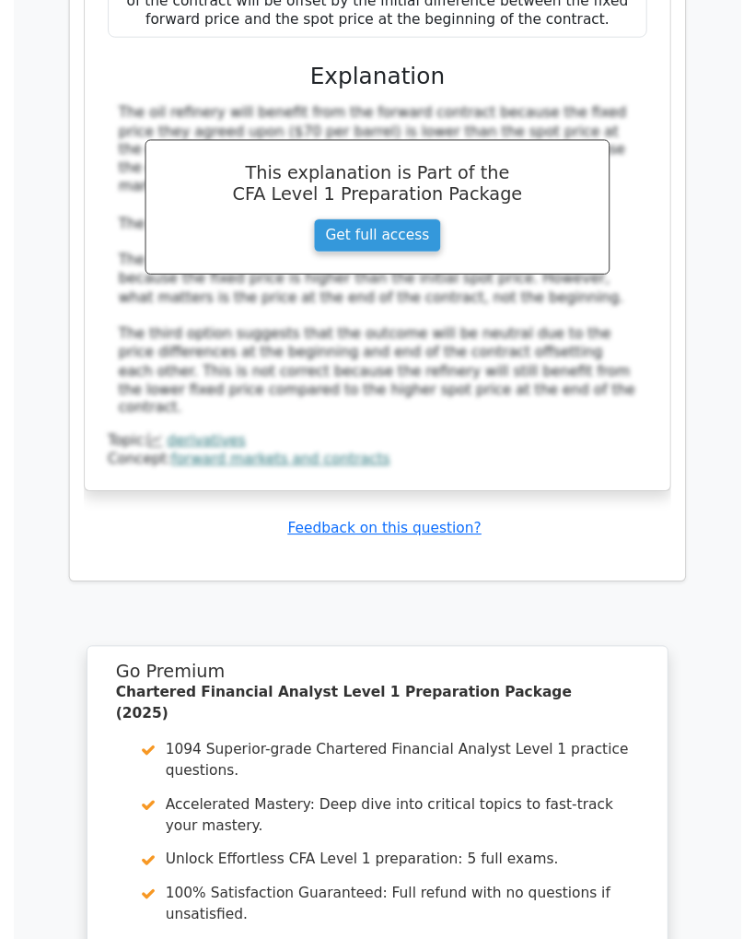
scroll to position [4341, 0]
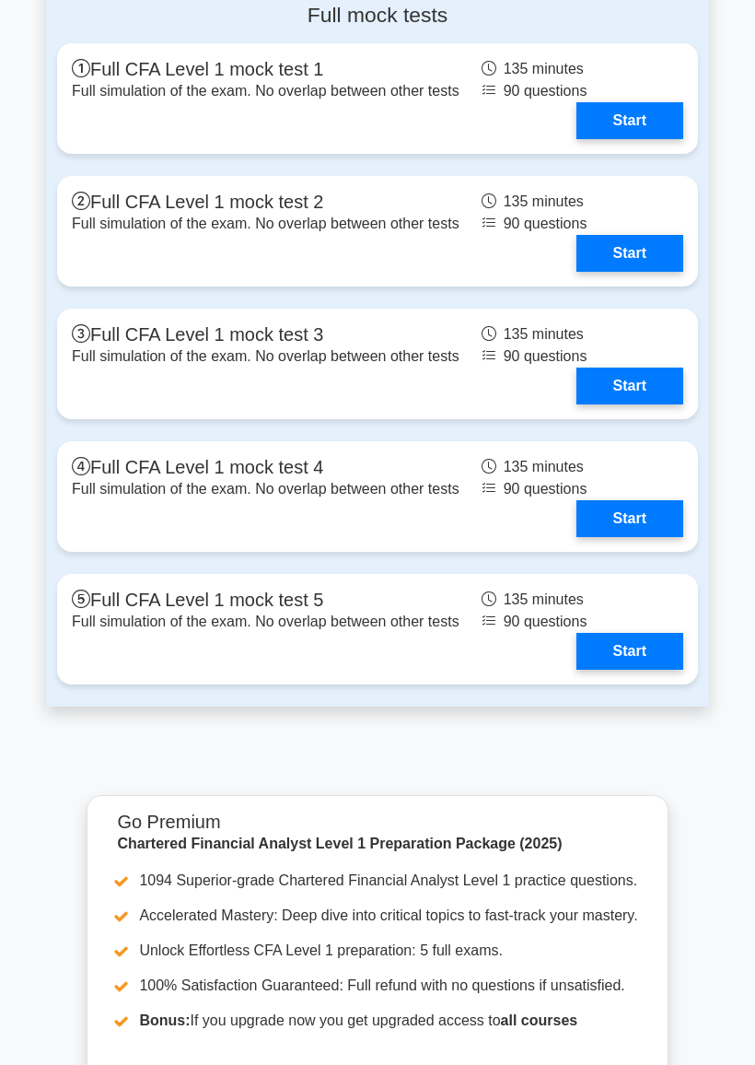
scroll to position [3054, 0]
click at [577, 139] on link "Start" at bounding box center [630, 120] width 107 height 37
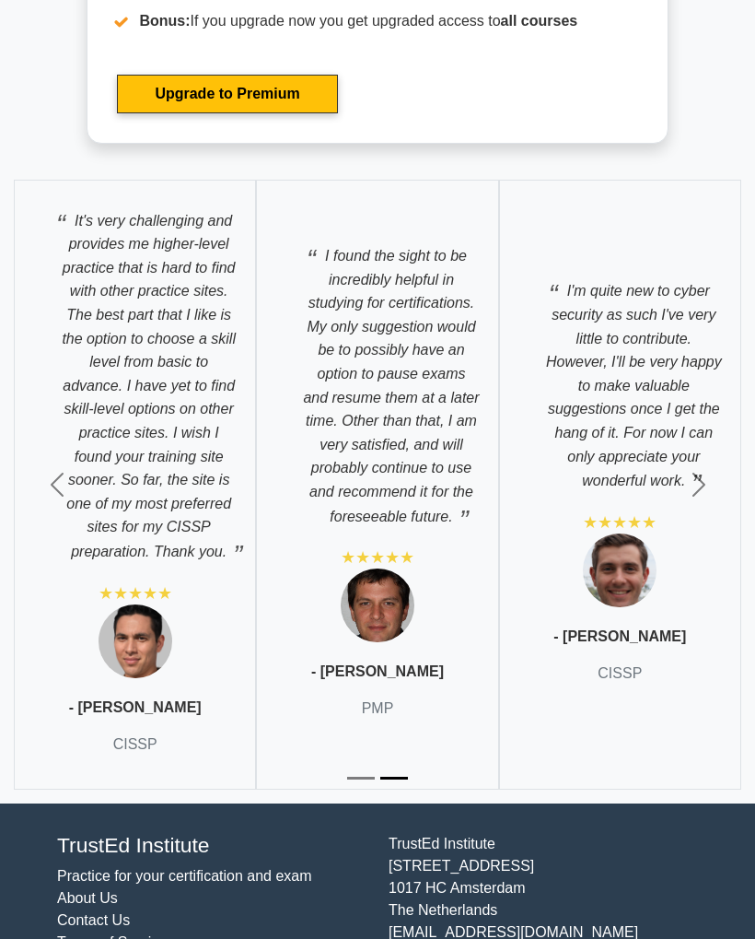
scroll to position [4054, 0]
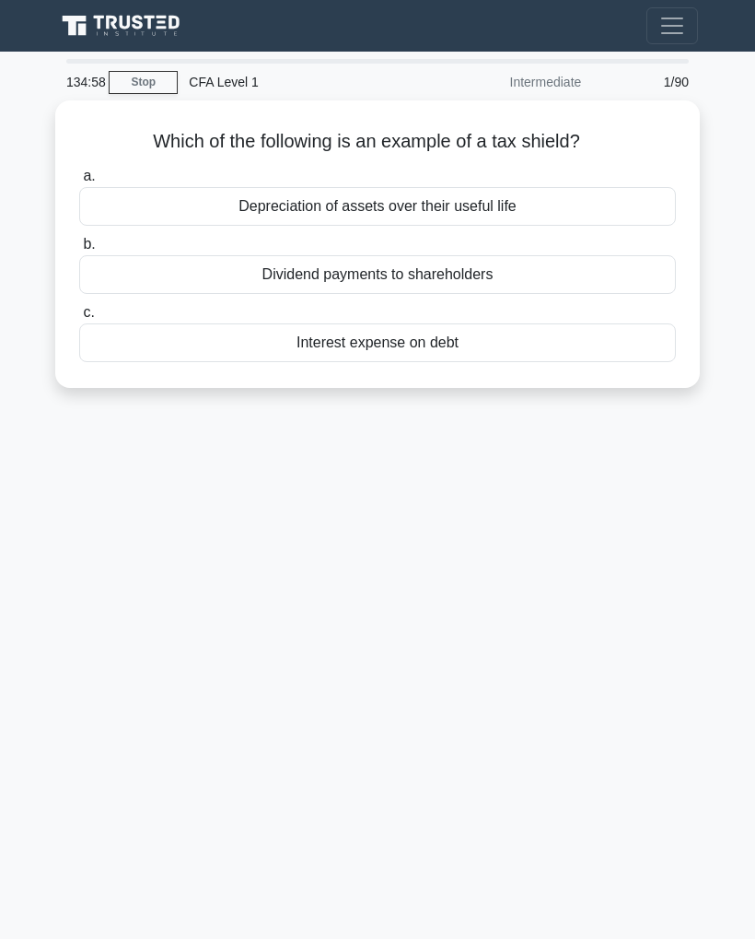
click at [29, 225] on main "134:58 Stop CFA Level 1 Intermediate 1/90 Which of the following is an example …" at bounding box center [377, 520] width 755 height 936
click at [586, 541] on div "134:56 Stop CFA Level 1 Intermediate 1/90 Which of the following is an example …" at bounding box center [377, 519] width 663 height 921
click at [566, 522] on div "134:56 Stop CFA Level 1 Intermediate 1/90 Which of the following is an example …" at bounding box center [377, 519] width 663 height 921
